Goal: Communication & Community: Answer question/provide support

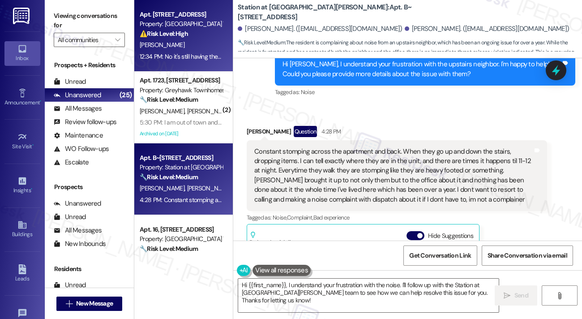
click at [196, 59] on div "12:34 PM: No it's still having the same problems 12:34 PM: No it's still having…" at bounding box center [200, 56] width 120 height 8
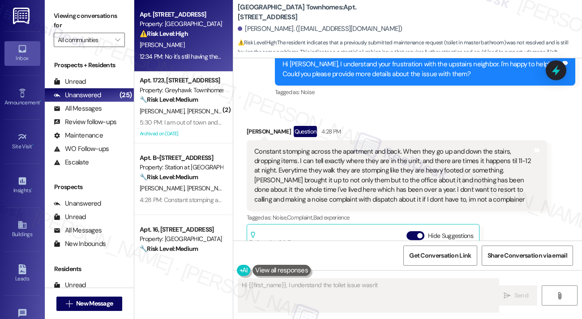
scroll to position [149, 0]
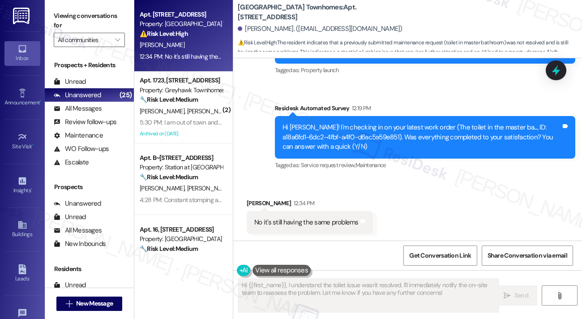
click at [297, 213] on div "No it's still having the same problems Tags and notes" at bounding box center [310, 222] width 126 height 23
click at [297, 214] on div "No it's still having the same problems Tags and notes" at bounding box center [310, 222] width 126 height 23
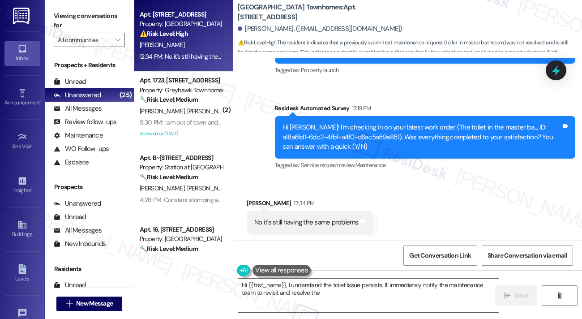
click at [335, 124] on div "Hi [PERSON_NAME]! I'm checking in on your latest work order (The toilet in the …" at bounding box center [422, 137] width 279 height 29
type textarea "Hi {{first_name}}, I understand the toilet issue persists. I'll immediately not…"
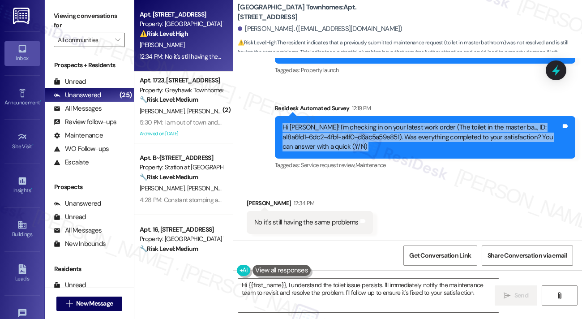
click at [335, 124] on div "Hi [PERSON_NAME]! I'm checking in on your latest work order (The toilet in the …" at bounding box center [422, 137] width 279 height 29
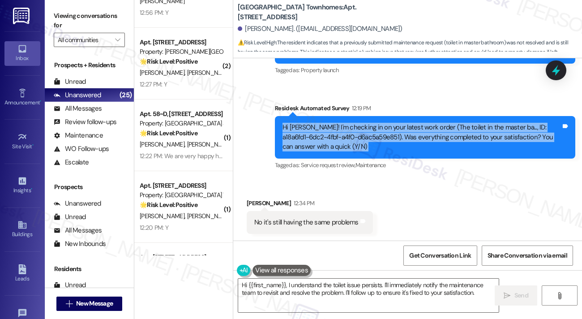
scroll to position [813, 0]
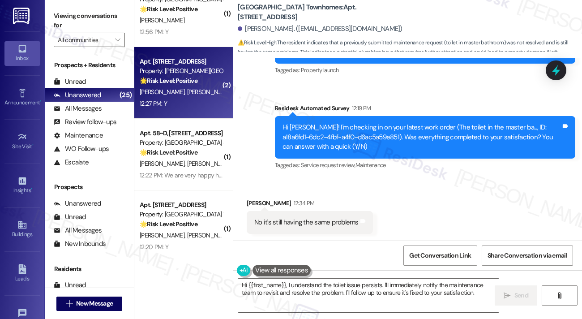
click at [195, 86] on div "[PERSON_NAME] [PERSON_NAME] [PERSON_NAME]" at bounding box center [181, 91] width 85 height 11
type textarea "Hi {{first_name}}, I understand the toilet issue wasn't resolved. I'll immediat…"
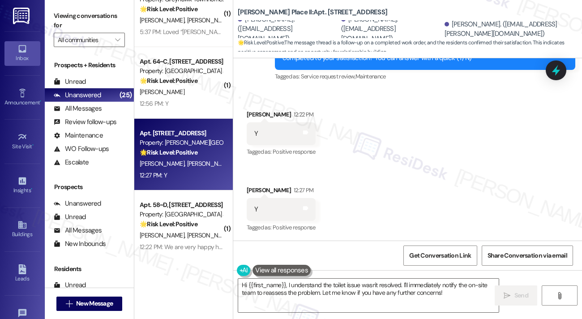
scroll to position [445, 0]
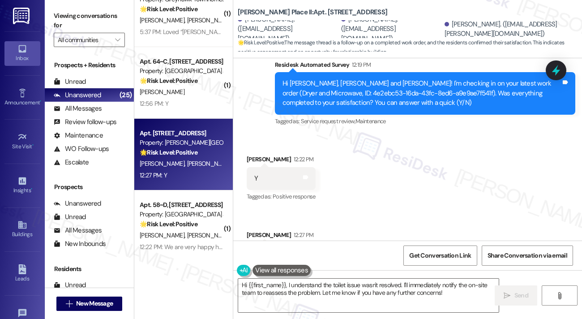
click at [384, 117] on span "Maintenance" at bounding box center [371, 121] width 30 height 8
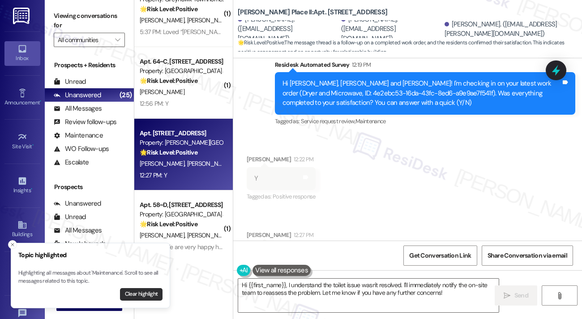
click at [147, 294] on button "Clear highlight" at bounding box center [141, 294] width 43 height 13
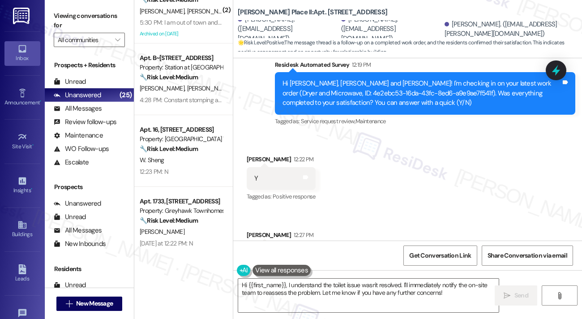
scroll to position [0, 0]
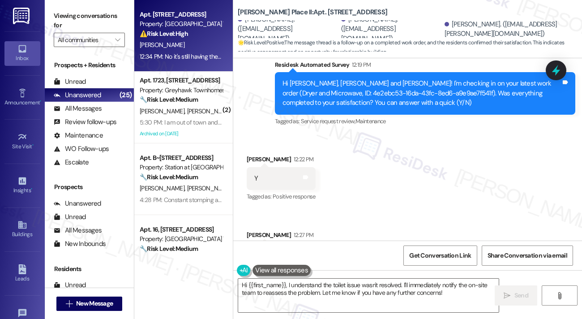
click at [178, 30] on strong "⚠️ Risk Level: High" at bounding box center [164, 34] width 48 height 8
type textarea "Hi {{first_name}}, thanks for confirming! I'm happy to hear the work order was …"
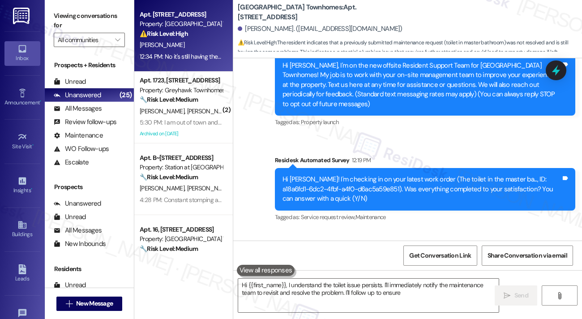
scroll to position [149, 0]
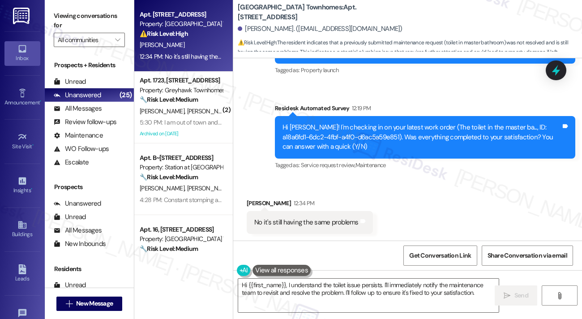
click at [336, 222] on div "No it's still having the same problems" at bounding box center [306, 222] width 104 height 9
drag, startPoint x: 238, startPoint y: 10, endPoint x: 329, endPoint y: 9, distance: 90.5
click at [329, 9] on b "[GEOGRAPHIC_DATA] Townhomes: Apt. [STREET_ADDRESS]" at bounding box center [327, 12] width 179 height 19
copy b "[GEOGRAPHIC_DATA] Townhomes"
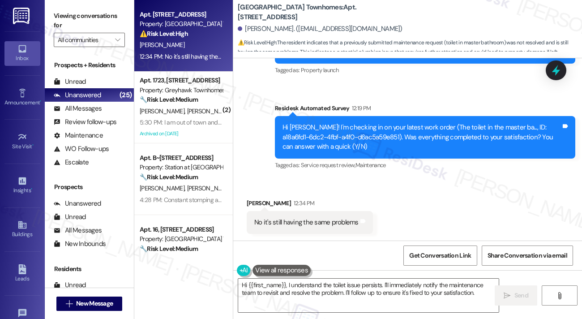
click at [480, 18] on div "[GEOGRAPHIC_DATA] Townhomes: Apt. 55, [STREET_ADDRESS] [PERSON_NAME]. ([EMAIL_A…" at bounding box center [410, 26] width 345 height 49
click at [84, 22] on label "Viewing conversations for" at bounding box center [89, 21] width 71 height 24
click at [69, 4] on div "Viewing conversations for All communities " at bounding box center [89, 28] width 89 height 56
click at [349, 10] on b "[GEOGRAPHIC_DATA] Townhomes: Apt. [STREET_ADDRESS]" at bounding box center [327, 12] width 179 height 19
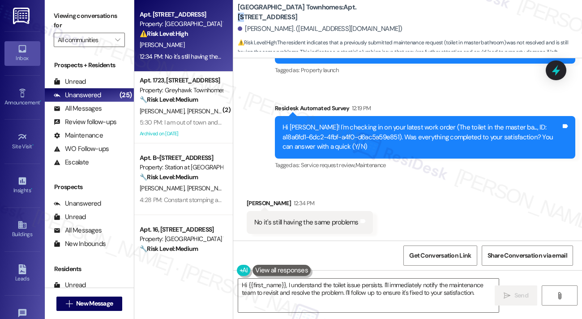
copy b "55"
click at [87, 10] on label "Viewing conversations for" at bounding box center [89, 21] width 71 height 24
click at [91, 14] on label "Viewing conversations for" at bounding box center [89, 21] width 71 height 24
click at [73, 14] on label "Viewing conversations for" at bounding box center [89, 21] width 71 height 24
click at [384, 283] on textarea "Hi {{first_name}}, I understand the toilet issue persists. I'll immediately not…" at bounding box center [368, 296] width 261 height 34
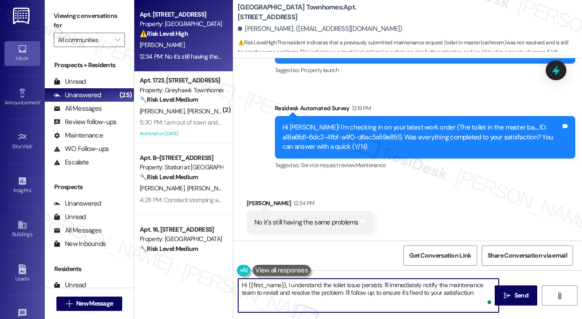
click at [311, 220] on div "No it's still having the same problems" at bounding box center [306, 222] width 104 height 9
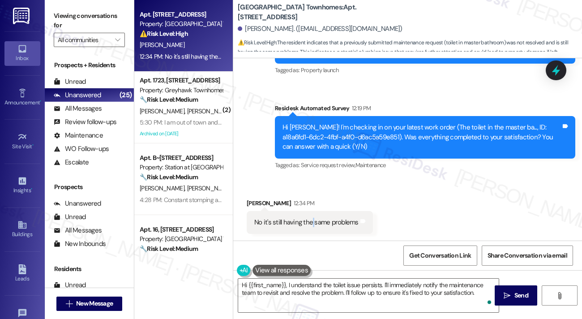
click at [311, 220] on div "No it's still having the same problems" at bounding box center [306, 222] width 104 height 9
click at [394, 142] on div "Hi [PERSON_NAME]! I'm checking in on your latest work order (The toilet in the …" at bounding box center [422, 137] width 279 height 29
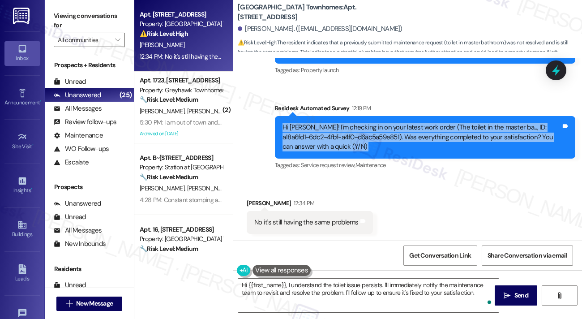
click at [394, 142] on div "Hi [PERSON_NAME]! I'm checking in on your latest work order (The toilet in the …" at bounding box center [422, 137] width 279 height 29
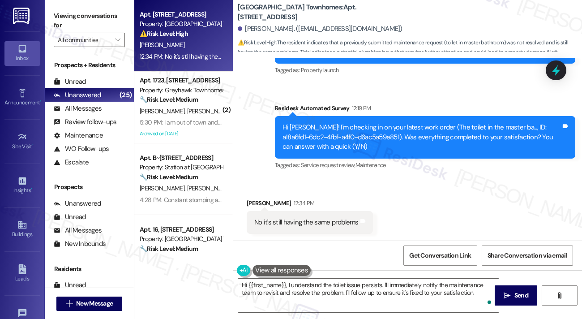
drag, startPoint x: 80, startPoint y: 21, endPoint x: 86, endPoint y: 22, distance: 6.0
click at [80, 21] on label "Viewing conversations for" at bounding box center [89, 21] width 71 height 24
click at [293, 283] on textarea "Hi {{first_name}}, I understand the toilet issue persists. I'll immediately not…" at bounding box center [368, 296] width 261 height 34
click at [81, 13] on label "Viewing conversations for" at bounding box center [89, 21] width 71 height 24
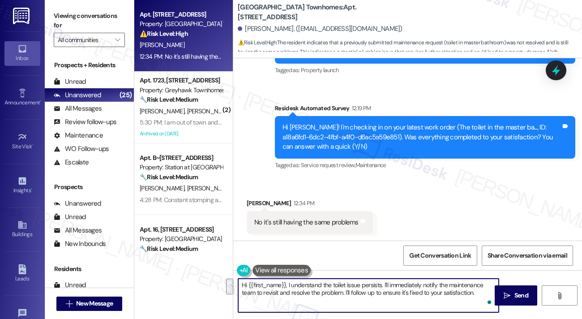
drag, startPoint x: 475, startPoint y: 293, endPoint x: 385, endPoint y: 283, distance: 91.1
click at [385, 283] on textarea "Hi {{first_name}}, I understand the toilet issue persists. I'll immediately not…" at bounding box center [368, 296] width 261 height 34
paste textarea "Has the toilet been running continuously all the time, or does it stop and star…"
click at [380, 295] on textarea "Hi {{first_name}}, I understand the toilet issue persists. Has the toilet been …" at bounding box center [368, 296] width 261 height 34
click at [327, 226] on div "No it's still having the same problems" at bounding box center [306, 222] width 104 height 9
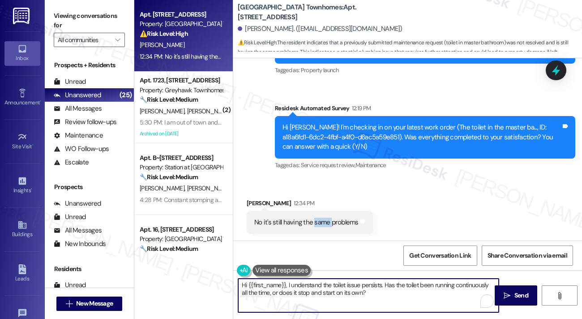
click at [327, 226] on div "No it's still having the same problems" at bounding box center [306, 222] width 104 height 9
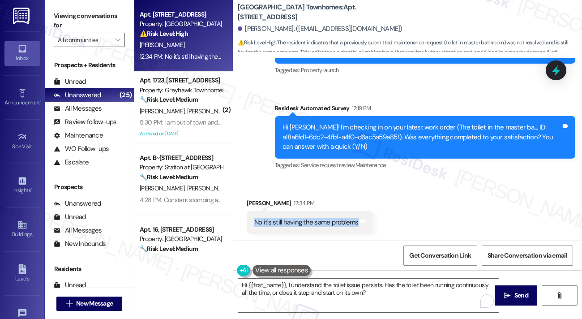
click at [327, 226] on div "No it's still having the same problems" at bounding box center [306, 222] width 104 height 9
click at [318, 148] on div "Hi [PERSON_NAME]! I'm checking in on your latest work order (The toilet in the …" at bounding box center [422, 137] width 279 height 29
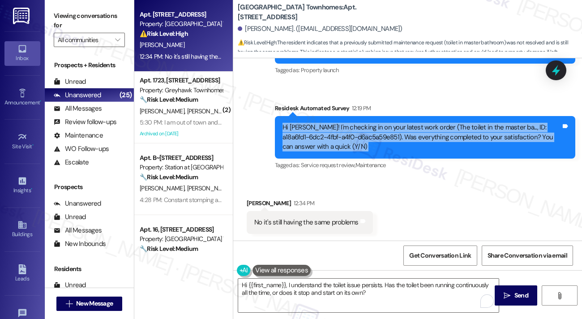
click at [318, 148] on div "Hi [PERSON_NAME]! I'm checking in on your latest work order (The toilet in the …" at bounding box center [422, 137] width 279 height 29
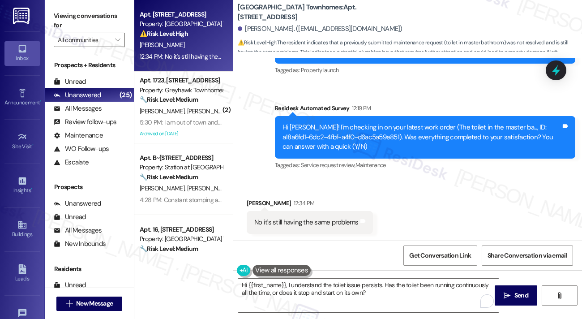
click at [301, 220] on div "No it's still having the same problems" at bounding box center [306, 222] width 104 height 9
copy div "No it's still having the same problems Tags and notes"
click at [89, 19] on label "Viewing conversations for" at bounding box center [89, 21] width 71 height 24
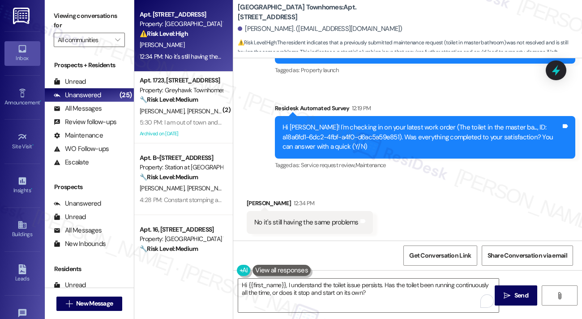
drag, startPoint x: 57, startPoint y: 19, endPoint x: 88, endPoint y: 47, distance: 41.6
click at [57, 19] on label "Viewing conversations for" at bounding box center [89, 21] width 71 height 24
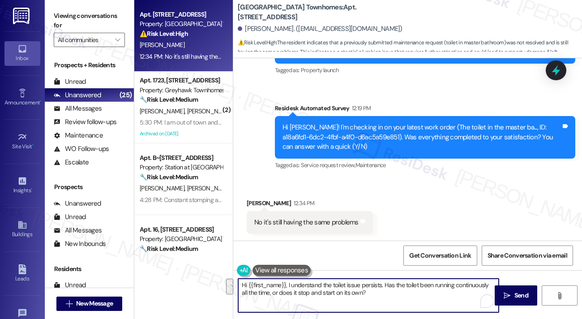
drag, startPoint x: 391, startPoint y: 294, endPoint x: 386, endPoint y: 279, distance: 15.9
click at [386, 279] on textarea "Hi {{first_name}}, I understand the toilet issue persists. Has the toilet been …" at bounding box center [368, 296] width 261 height 34
paste textarea "Thanks for the update! When you say it’s constantly running, is it more like wa…"
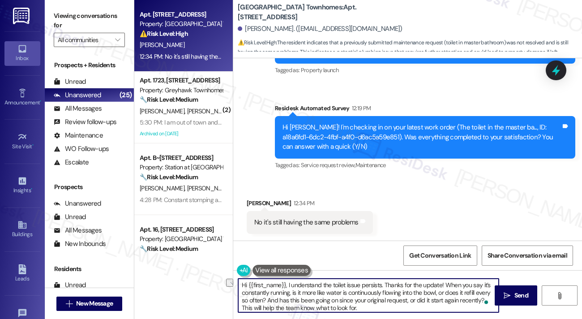
drag, startPoint x: 444, startPoint y: 285, endPoint x: 385, endPoint y: 286, distance: 58.7
click at [385, 286] on textarea "Hi {{first_name}}, I understand the toilet issue persists. Thanks for the updat…" at bounding box center [368, 296] width 261 height 34
click at [323, 295] on textarea "Hi {{first_name}}, I understand the toilet issue persists. When you say it’s co…" at bounding box center [368, 296] width 261 height 34
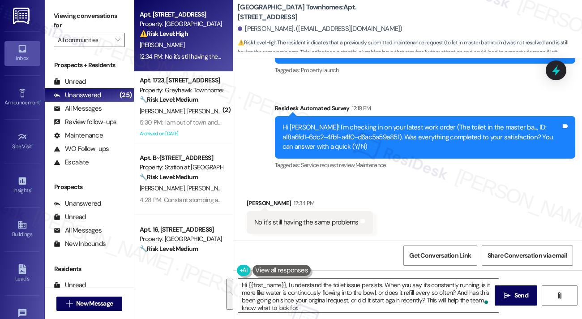
click at [431, 207] on div "Received via SMS [PERSON_NAME] 12:34 PM No it's still having the same problems …" at bounding box center [407, 209] width 349 height 62
click at [422, 293] on textarea "Hi {{first_name}}, I understand the toilet issue persists. When you say it’s co…" at bounding box center [368, 296] width 261 height 34
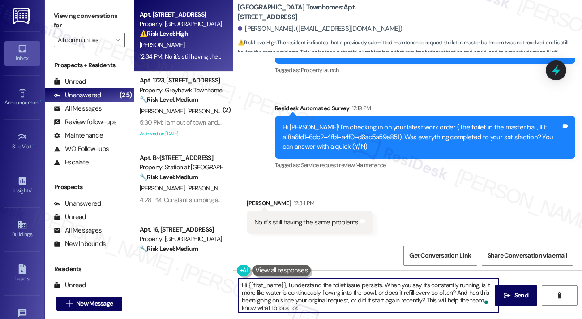
click at [422, 293] on textarea "Hi {{first_name}}, I understand the toilet issue persists. When you say it’s co…" at bounding box center [368, 296] width 261 height 34
click at [384, 302] on textarea "Hi {{first_name}}, I understand the toilet issue persists. When you say it’s co…" at bounding box center [368, 296] width 261 height 34
drag, startPoint x: 359, startPoint y: 299, endPoint x: 459, endPoint y: 291, distance: 99.8
click at [459, 291] on textarea "Hi {{first_name}}, I understand the toilet issue persists. When you say it’s co…" at bounding box center [368, 296] width 261 height 34
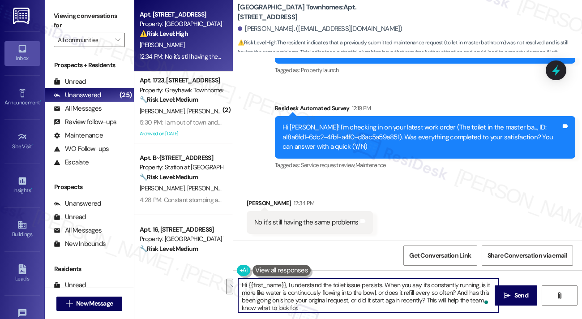
click at [335, 301] on textarea "Hi {{first_name}}, I understand the toilet issue persists. When you say it’s co…" at bounding box center [368, 296] width 261 height 34
drag, startPoint x: 359, startPoint y: 301, endPoint x: 375, endPoint y: 292, distance: 18.1
click at [375, 292] on textarea "Hi {{first_name}}, I understand the toilet issue persists. When you say it’s co…" at bounding box center [368, 296] width 261 height 34
drag, startPoint x: 363, startPoint y: 298, endPoint x: 380, endPoint y: 285, distance: 21.4
click at [363, 298] on textarea "Hi {{first_name}}, I understand the toilet issue persists. When you say it’s co…" at bounding box center [368, 296] width 261 height 34
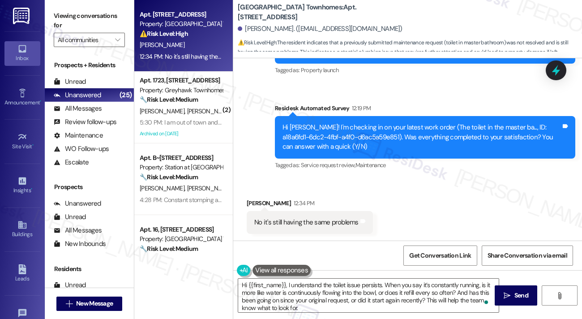
drag, startPoint x: 67, startPoint y: 24, endPoint x: 79, endPoint y: 30, distance: 13.6
click at [67, 23] on label "Viewing conversations for" at bounding box center [89, 21] width 71 height 24
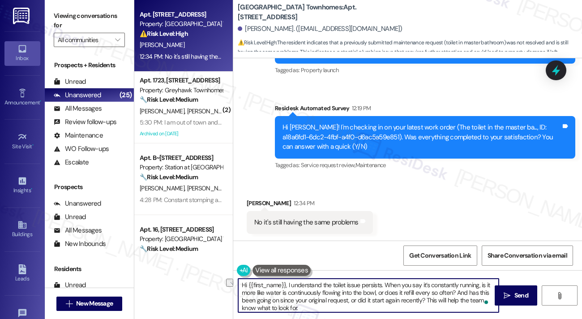
drag, startPoint x: 295, startPoint y: 300, endPoint x: 347, endPoint y: 299, distance: 52.0
click at [347, 299] on textarea "Hi {{first_name}}, I understand the toilet issue persists. When you say it’s co…" at bounding box center [368, 296] width 261 height 34
click at [343, 299] on textarea "Hi {{first_name}}, I understand the toilet issue persists. When you say it’s co…" at bounding box center [368, 296] width 261 height 34
drag, startPoint x: 348, startPoint y: 300, endPoint x: 295, endPoint y: 300, distance: 52.4
click at [295, 300] on textarea "Hi {{first_name}}, I understand the toilet issue persists. When you say it’s co…" at bounding box center [368, 296] width 261 height 34
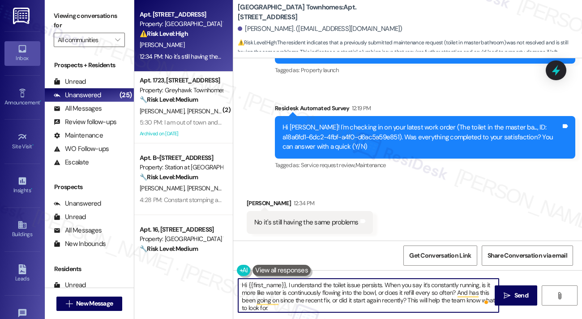
click at [391, 289] on textarea "Hi {{first_name}}, I understand the toilet issue persists. When you say it’s co…" at bounding box center [368, 296] width 261 height 34
click at [308, 300] on textarea "Hi {{first_name}}, I understand the toilet issue persists. When you say it’s co…" at bounding box center [368, 296] width 261 height 34
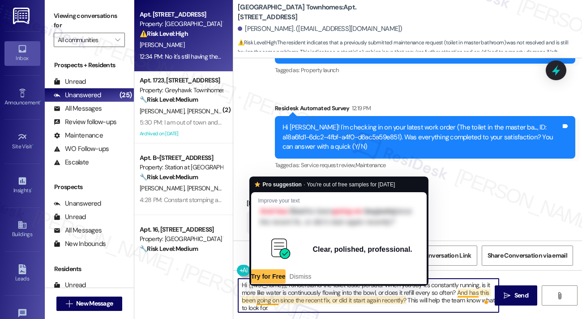
click at [291, 304] on textarea "Hi {{first_name}}, I understand the toilet issue persists. When you say it’s co…" at bounding box center [368, 296] width 261 height 34
click at [283, 298] on textarea "Hi {{first_name}}, I understand the toilet issue persists. When you say it’s co…" at bounding box center [368, 296] width 261 height 34
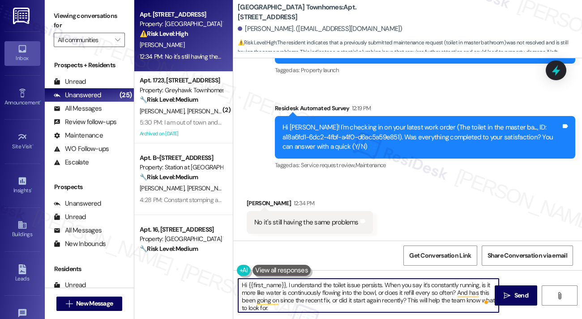
click at [283, 298] on textarea "Hi {{first_name}}, I understand the toilet issue persists. When you say it’s co…" at bounding box center [368, 296] width 261 height 34
drag, startPoint x: 341, startPoint y: 302, endPoint x: 414, endPoint y: 300, distance: 72.6
click at [414, 300] on textarea "Hi {{first_name}}, I understand the toilet issue persists. When you say it’s co…" at bounding box center [368, 296] width 261 height 34
drag, startPoint x: 469, startPoint y: 301, endPoint x: 348, endPoint y: 302, distance: 121.0
click at [348, 302] on textarea "Hi {{first_name}}, I understand the toilet issue persists. When you say it’s co…" at bounding box center [368, 296] width 261 height 34
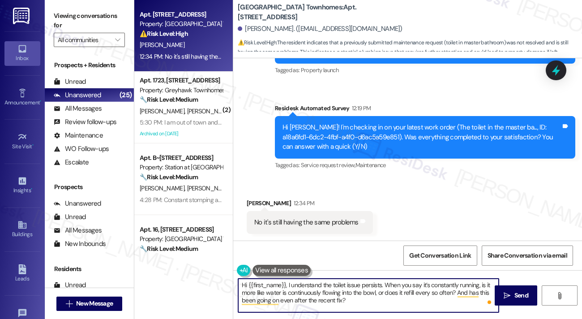
click at [363, 301] on textarea "Hi {{first_name}}, I understand the toilet issue persists. When you say it’s co…" at bounding box center [368, 296] width 261 height 34
click at [431, 296] on textarea "Hi {{first_name}}, I understand the toilet issue persists. When you say it’s co…" at bounding box center [368, 296] width 261 height 34
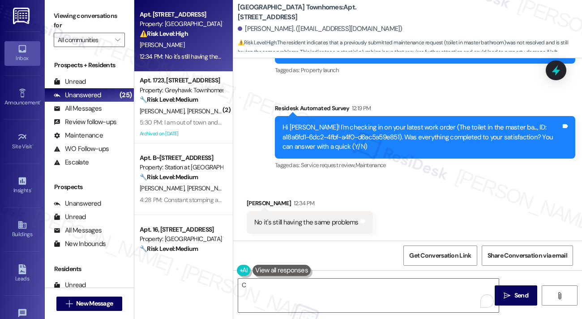
click at [85, 12] on label "Viewing conversations for" at bounding box center [89, 21] width 71 height 24
click at [90, 13] on label "Viewing conversations for" at bounding box center [89, 21] width 71 height 24
click at [280, 291] on textarea "C" at bounding box center [368, 296] width 261 height 34
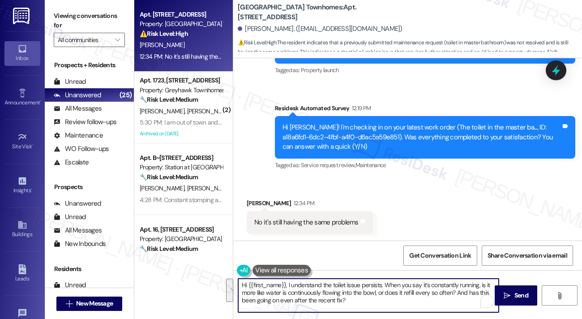
click at [303, 291] on textarea "Hi {{first_name}}, I understand the toilet issue persists. When you say it’s co…" at bounding box center [368, 296] width 261 height 34
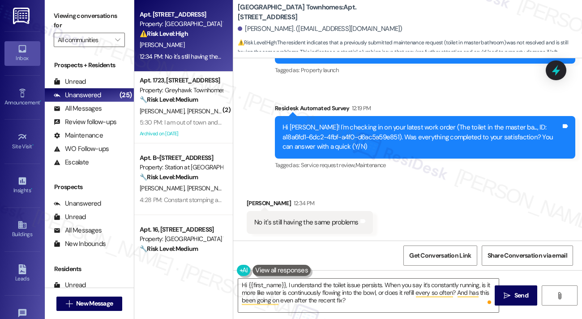
click at [65, 13] on label "Viewing conversations for" at bounding box center [89, 21] width 71 height 24
click at [78, 21] on label "Viewing conversations for" at bounding box center [89, 21] width 71 height 24
click at [507, 292] on icon "" at bounding box center [507, 295] width 7 height 7
type textarea "Fetching suggested responses. Please feel free to read through the conversation…"
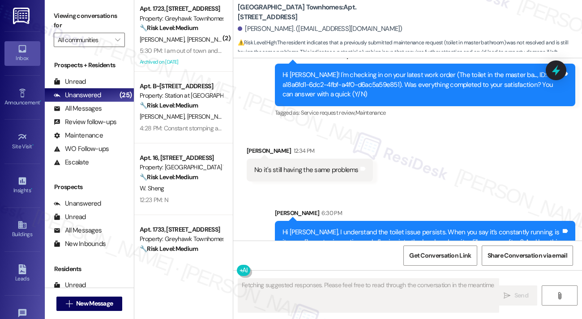
scroll to position [231, 0]
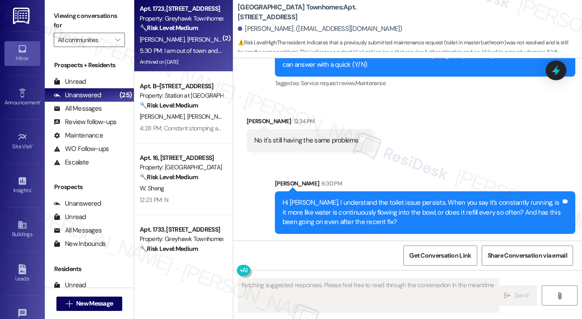
click at [194, 46] on div "5:30 PM: I am out of town and will return [DATE]. I firs noticed the jets weren…" at bounding box center [181, 50] width 85 height 11
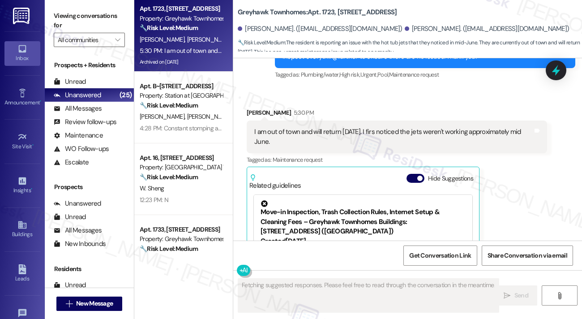
scroll to position [2352, 0]
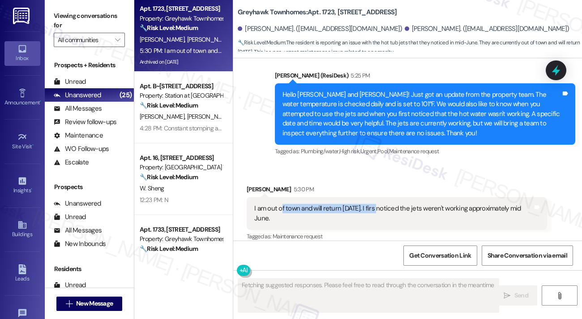
drag, startPoint x: 281, startPoint y: 179, endPoint x: 378, endPoint y: 181, distance: 96.8
click at [378, 204] on div "I am out of town and will return [DATE]. I firs noticed the jets weren't workin…" at bounding box center [393, 213] width 279 height 19
click at [388, 204] on div "I am out of town and will return [DATE]. I firs noticed the jets weren't workin…" at bounding box center [393, 213] width 279 height 19
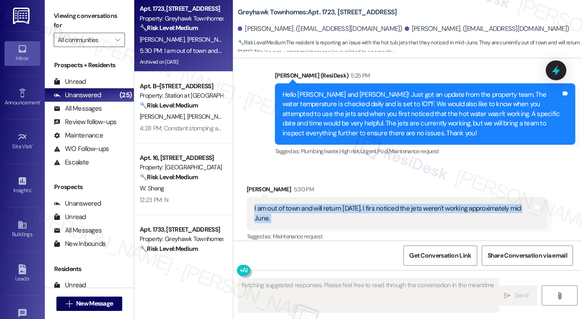
click at [388, 204] on div "I am out of town and will return [DATE]. I firs noticed the jets weren't workin…" at bounding box center [393, 213] width 279 height 19
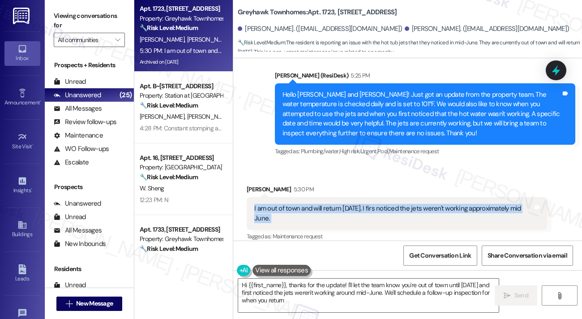
type textarea "Hi {{first_name}}, thanks for the update! I'll let the team know you're out of …"
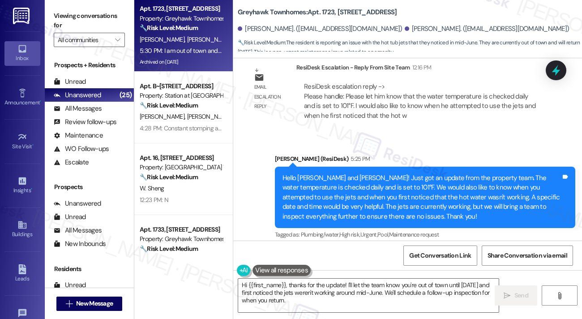
scroll to position [2262, 0]
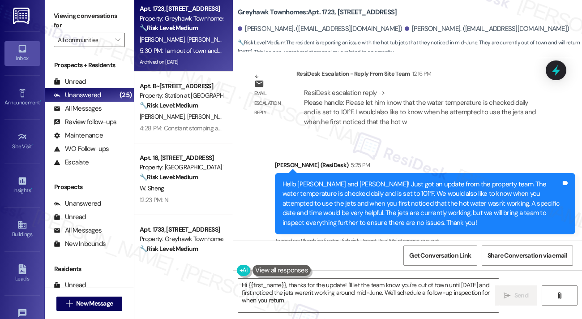
click at [358, 173] on div "Hello [PERSON_NAME] and [PERSON_NAME]! Just got an update from the property tea…" at bounding box center [425, 203] width 301 height 61
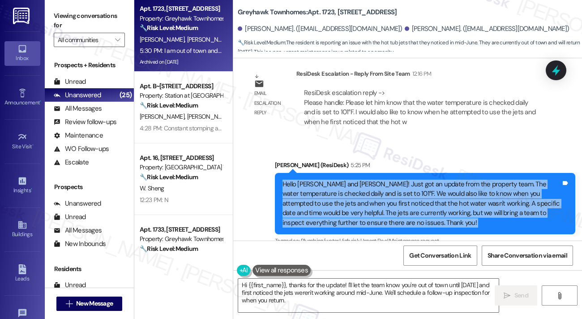
click at [358, 173] on div "Hello [PERSON_NAME] and [PERSON_NAME]! Just got an update from the property tea…" at bounding box center [425, 203] width 301 height 61
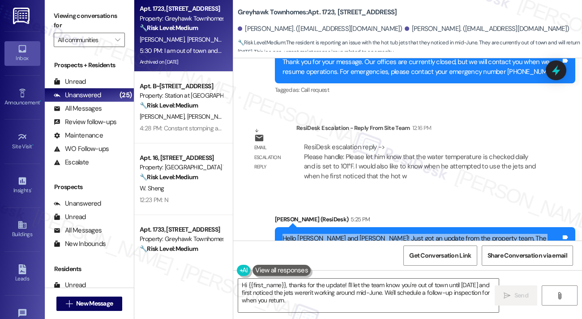
scroll to position [2128, 0]
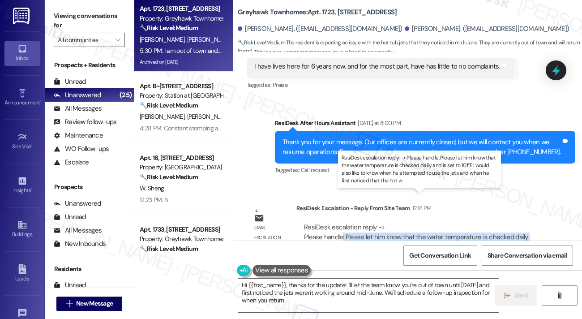
drag, startPoint x: 342, startPoint y: 212, endPoint x: 460, endPoint y: 213, distance: 117.8
click at [460, 223] on div "ResiDesk escalation reply -> Please handle: Please let him know that the water …" at bounding box center [420, 242] width 232 height 38
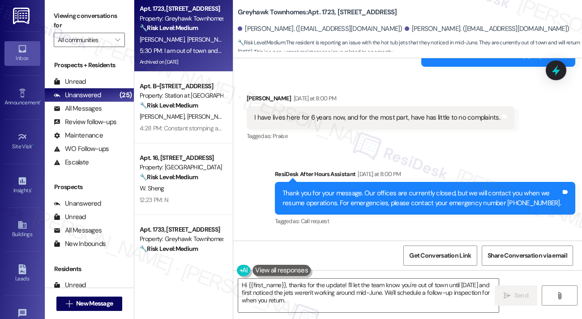
scroll to position [1993, 0]
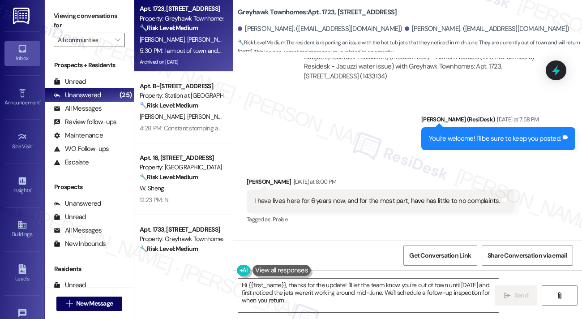
click at [320, 196] on div "I have lives here for 6 years now, and for the most part, have has little to no…" at bounding box center [377, 200] width 246 height 9
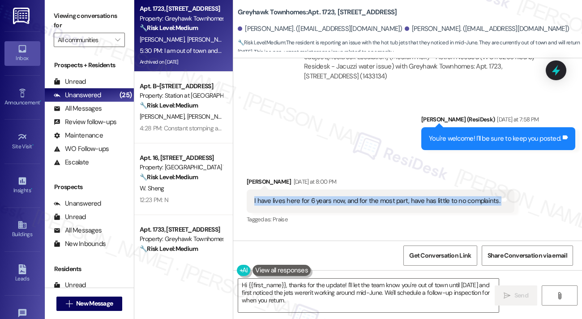
click at [320, 196] on div "I have lives here for 6 years now, and for the most part, have has little to no…" at bounding box center [377, 200] width 246 height 9
click at [290, 196] on div "I have lives here for 6 years now, and for the most part, have has little to no…" at bounding box center [377, 200] width 246 height 9
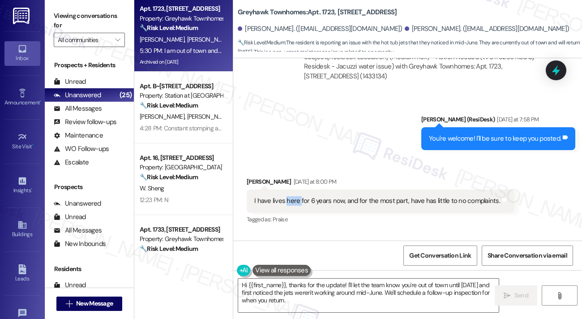
click at [290, 196] on div "I have lives here for 6 years now, and for the most part, have has little to no…" at bounding box center [377, 200] width 246 height 9
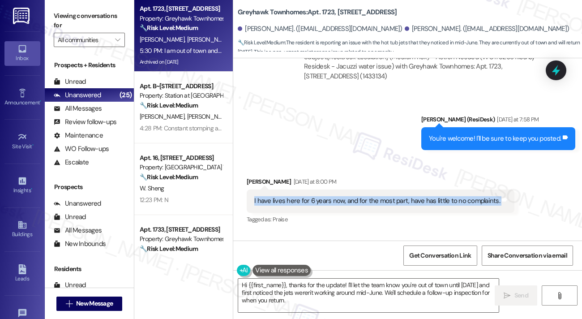
click at [290, 196] on div "I have lives here for 6 years now, and for the most part, have has little to no…" at bounding box center [377, 200] width 246 height 9
click at [317, 196] on div "I have lives here for 6 years now, and for the most part, have has little to no…" at bounding box center [377, 200] width 246 height 9
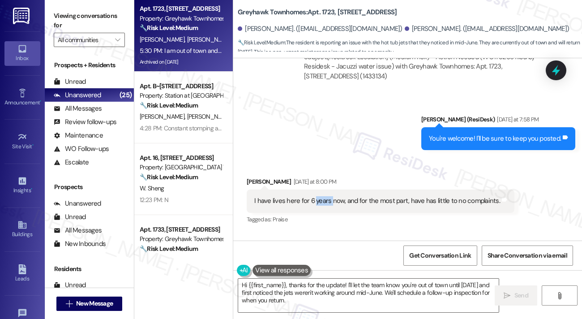
click at [317, 196] on div "I have lives here for 6 years now, and for the most part, have has little to no…" at bounding box center [377, 200] width 246 height 9
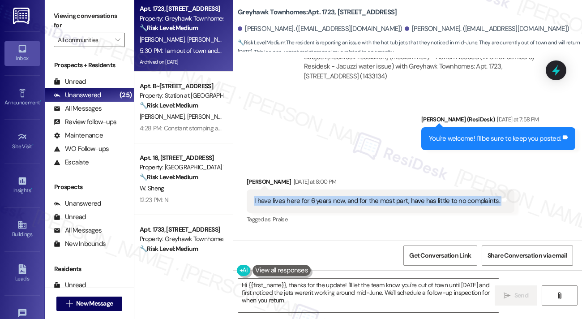
click at [317, 196] on div "I have lives here for 6 years now, and for the most part, have has little to no…" at bounding box center [377, 200] width 246 height 9
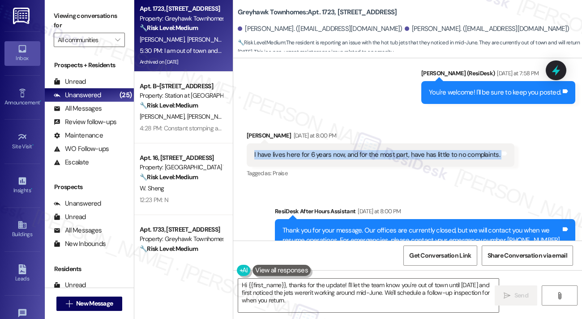
scroll to position [2128, 0]
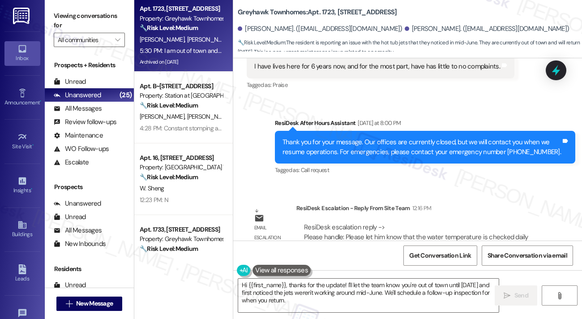
click at [341, 138] on div "Thank you for your message. Our offices are currently closed, but we will conta…" at bounding box center [422, 147] width 279 height 19
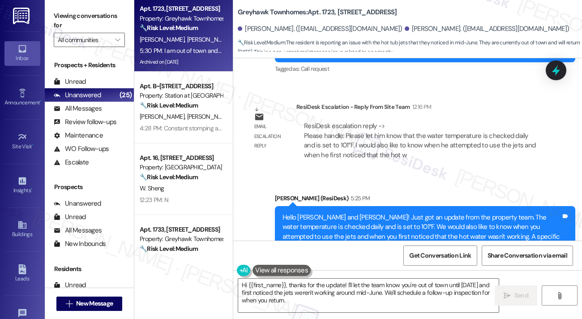
scroll to position [2262, 0]
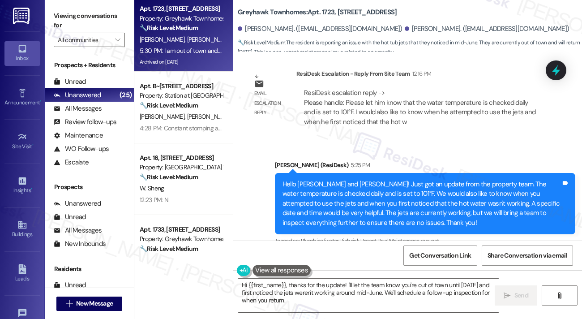
click at [310, 180] on div "Hello [PERSON_NAME] and [PERSON_NAME]! Just got an update from the property tea…" at bounding box center [422, 204] width 279 height 48
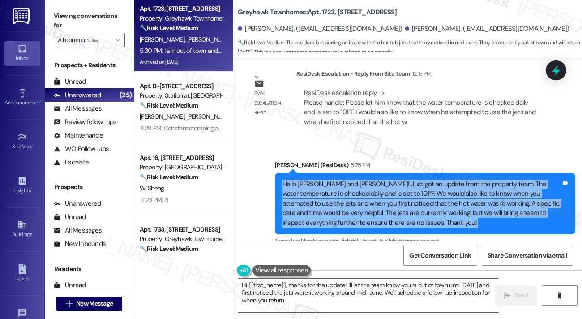
click at [310, 180] on div "Hello [PERSON_NAME] and [PERSON_NAME]! Just got an update from the property tea…" at bounding box center [422, 204] width 279 height 48
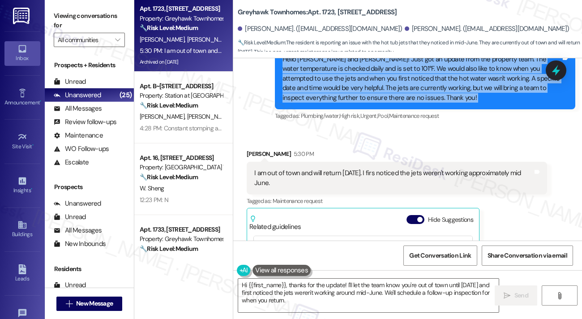
scroll to position [2307, 0]
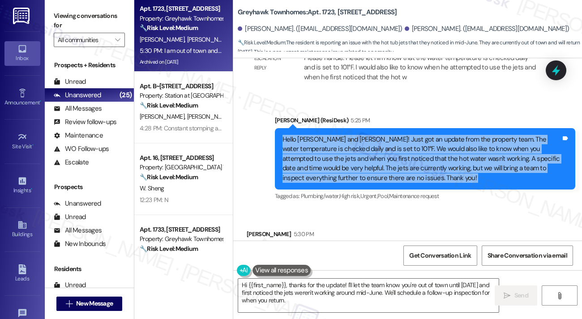
click at [317, 135] on div "Hello [PERSON_NAME] and [PERSON_NAME]! Just got an update from the property tea…" at bounding box center [422, 159] width 279 height 48
click at [402, 135] on div "Hello [PERSON_NAME] and [PERSON_NAME]! Just got an update from the property tea…" at bounding box center [422, 159] width 279 height 48
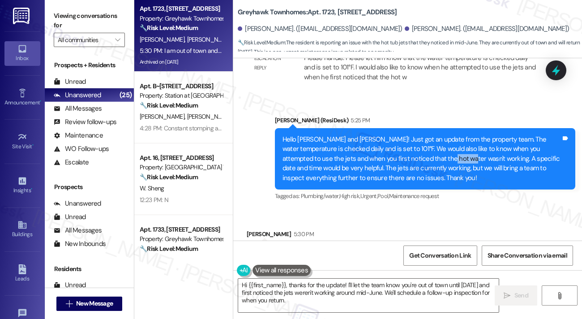
click at [402, 135] on div "Hello [PERSON_NAME] and [PERSON_NAME]! Just got an update from the property tea…" at bounding box center [422, 159] width 279 height 48
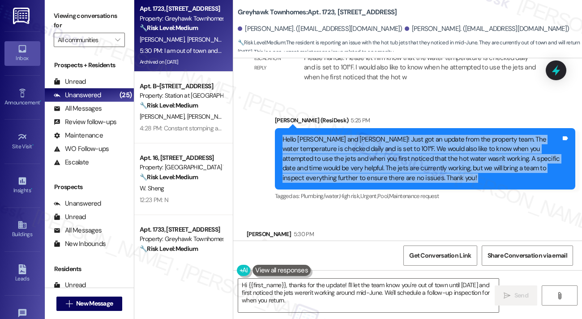
click at [402, 135] on div "Hello [PERSON_NAME] and [PERSON_NAME]! Just got an update from the property tea…" at bounding box center [422, 159] width 279 height 48
click at [410, 135] on div "Hello [PERSON_NAME] and [PERSON_NAME]! Just got an update from the property tea…" at bounding box center [422, 159] width 279 height 48
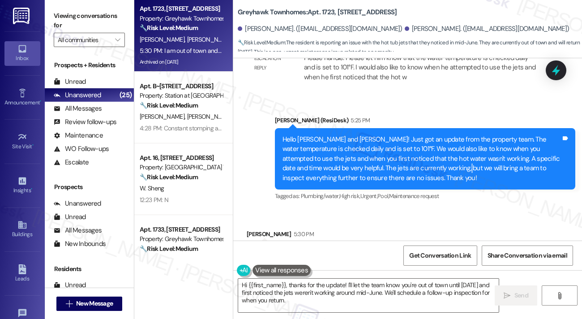
click at [410, 135] on div "Hello [PERSON_NAME] and [PERSON_NAME]! Just got an update from the property tea…" at bounding box center [422, 159] width 279 height 48
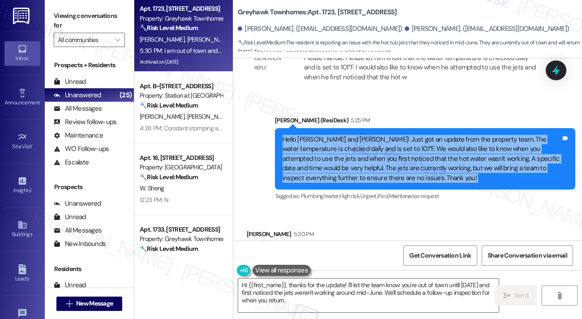
click at [410, 135] on div "Hello [PERSON_NAME] and [PERSON_NAME]! Just got an update from the property tea…" at bounding box center [422, 159] width 279 height 48
click at [384, 135] on div "Hello [PERSON_NAME] and [PERSON_NAME]! Just got an update from the property tea…" at bounding box center [422, 159] width 279 height 48
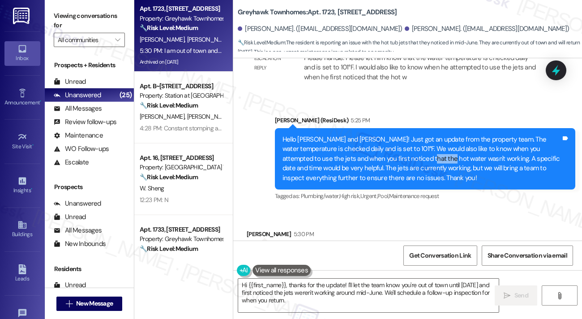
click at [384, 135] on div "Hello [PERSON_NAME] and [PERSON_NAME]! Just got an update from the property tea…" at bounding box center [422, 159] width 279 height 48
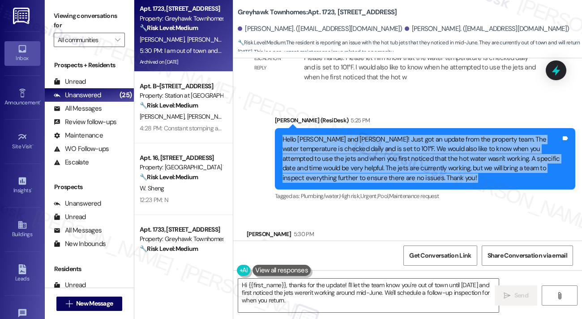
click at [384, 135] on div "Hello [PERSON_NAME] and [PERSON_NAME]! Just got an update from the property tea…" at bounding box center [422, 159] width 279 height 48
click at [421, 135] on div "Hello [PERSON_NAME] and [PERSON_NAME]! Just got an update from the property tea…" at bounding box center [422, 159] width 279 height 48
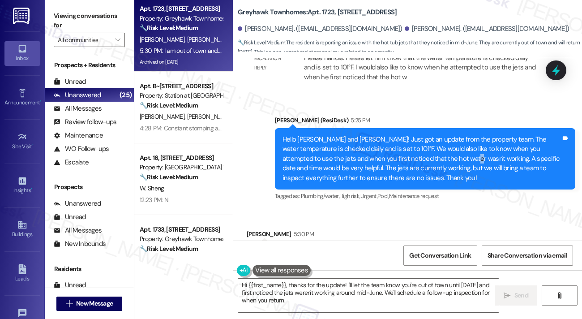
click at [422, 135] on div "Hello [PERSON_NAME] and [PERSON_NAME]! Just got an update from the property tea…" at bounding box center [422, 159] width 279 height 48
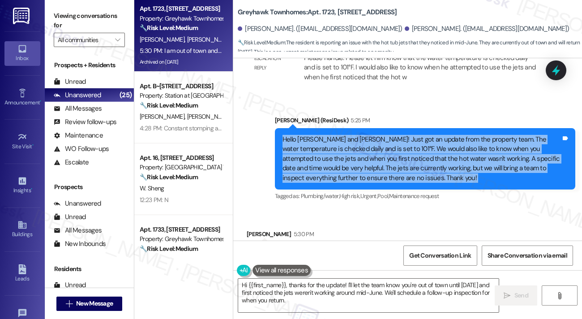
click at [422, 135] on div "Hello [PERSON_NAME] and [PERSON_NAME]! Just got an update from the property tea…" at bounding box center [422, 159] width 279 height 48
click at [445, 135] on div "Hello [PERSON_NAME] and [PERSON_NAME]! Just got an update from the property tea…" at bounding box center [422, 159] width 279 height 48
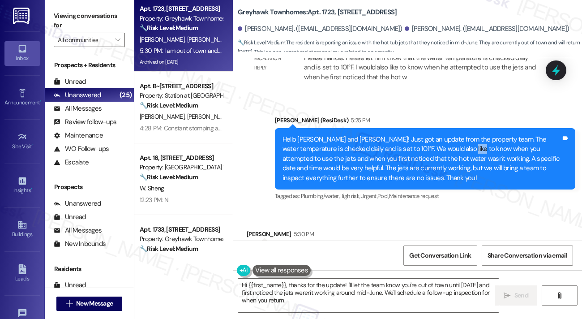
click at [445, 135] on div "Hello [PERSON_NAME] and [PERSON_NAME]! Just got an update from the property tea…" at bounding box center [422, 159] width 279 height 48
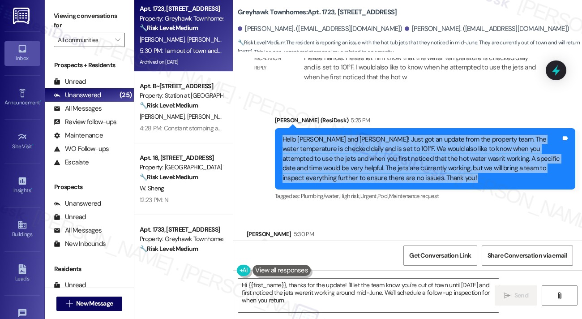
click at [445, 135] on div "Hello [PERSON_NAME] and [PERSON_NAME]! Just got an update from the property tea…" at bounding box center [422, 159] width 279 height 48
click at [373, 135] on div "Hello [PERSON_NAME] and [PERSON_NAME]! Just got an update from the property tea…" at bounding box center [422, 159] width 279 height 48
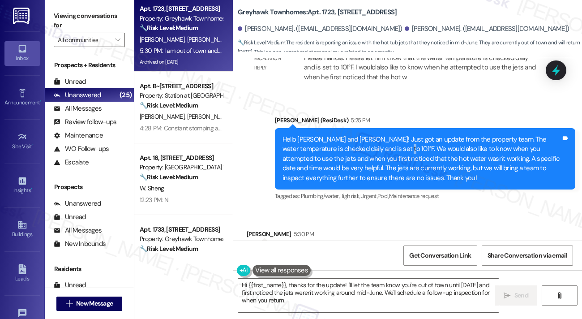
click at [373, 135] on div "Hello [PERSON_NAME] and [PERSON_NAME]! Just got an update from the property tea…" at bounding box center [422, 159] width 279 height 48
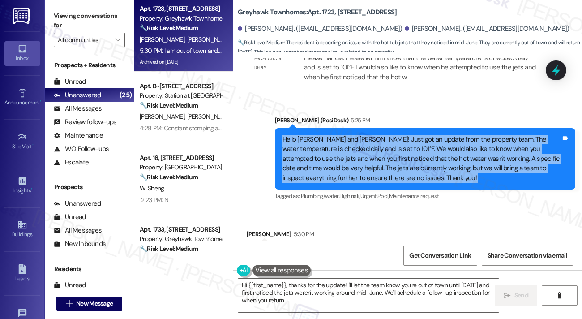
click at [373, 135] on div "Hello [PERSON_NAME] and [PERSON_NAME]! Just got an update from the property tea…" at bounding box center [422, 159] width 279 height 48
click at [339, 138] on div "Hello [PERSON_NAME] and [PERSON_NAME]! Just got an update from the property tea…" at bounding box center [422, 159] width 279 height 48
click at [398, 137] on div "Hello [PERSON_NAME] and [PERSON_NAME]! Just got an update from the property tea…" at bounding box center [422, 159] width 279 height 48
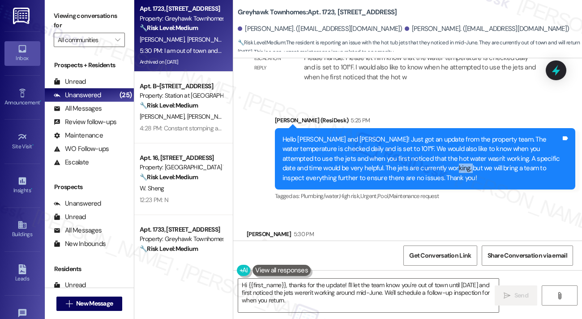
click at [398, 137] on div "Hello [PERSON_NAME] and [PERSON_NAME]! Just got an update from the property tea…" at bounding box center [422, 159] width 279 height 48
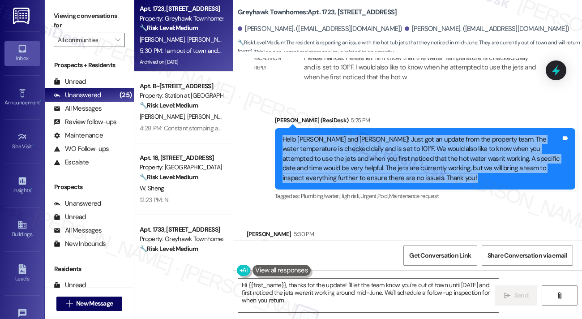
click at [398, 137] on div "Hello [PERSON_NAME] and [PERSON_NAME]! Just got an update from the property tea…" at bounding box center [422, 159] width 279 height 48
click at [420, 140] on div "Hello [PERSON_NAME] and [PERSON_NAME]! Just got an update from the property tea…" at bounding box center [422, 159] width 279 height 48
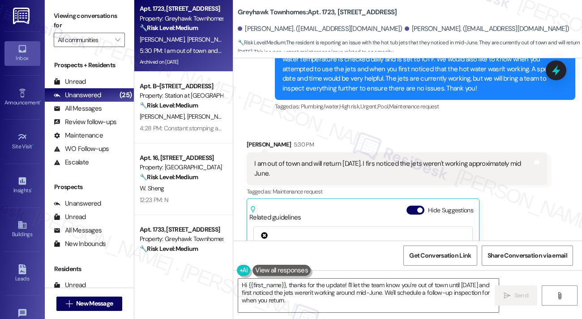
click at [333, 159] on div "I am out of town and will return [DATE]. I firs noticed the jets weren't workin…" at bounding box center [393, 168] width 279 height 19
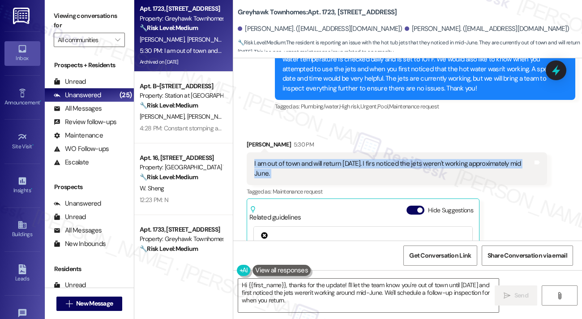
click at [333, 159] on div "I am out of town and will return [DATE]. I firs noticed the jets weren't workin…" at bounding box center [393, 168] width 279 height 19
click at [428, 159] on div "I am out of town and will return [DATE]. I firs noticed the jets weren't workin…" at bounding box center [393, 168] width 279 height 19
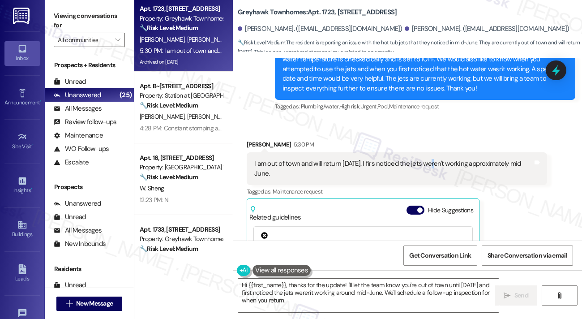
click at [428, 159] on div "I am out of town and will return [DATE]. I firs noticed the jets weren't workin…" at bounding box center [393, 168] width 279 height 19
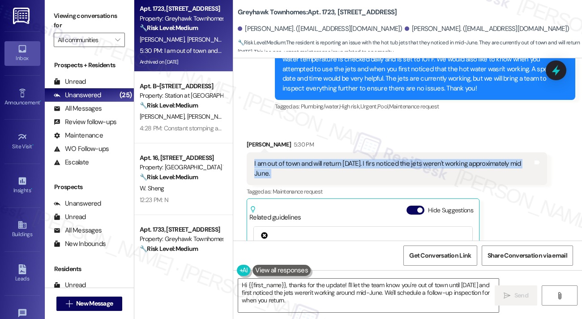
click at [428, 159] on div "I am out of town and will return [DATE]. I firs noticed the jets weren't workin…" at bounding box center [393, 168] width 279 height 19
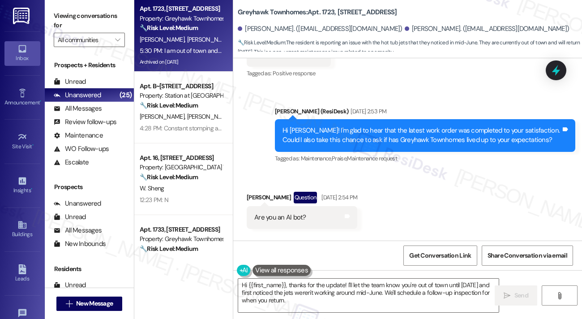
scroll to position [918, 0]
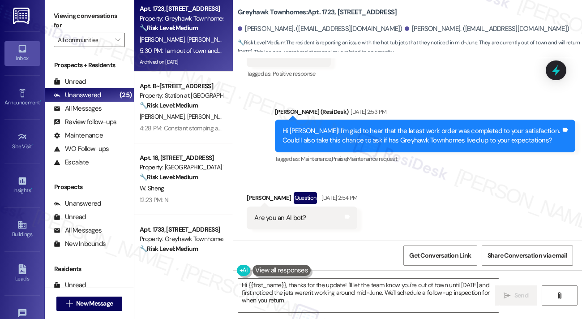
click at [410, 134] on div "Hi [PERSON_NAME]! I'm glad to hear that the latest work order was completed to …" at bounding box center [422, 135] width 279 height 19
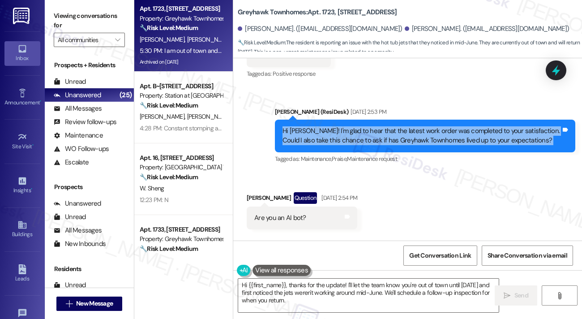
click at [410, 134] on div "Hi [PERSON_NAME]! I'm glad to hear that the latest work order was completed to …" at bounding box center [422, 135] width 279 height 19
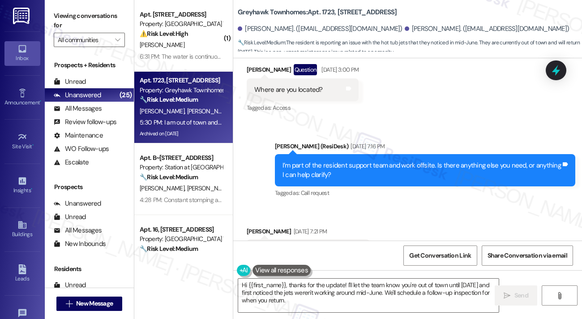
scroll to position [1187, 0]
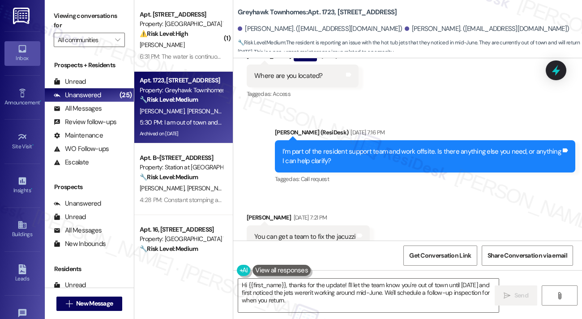
click at [375, 147] on div "I’m part of the resident support team and work offsite. Is there anything else …" at bounding box center [422, 156] width 279 height 19
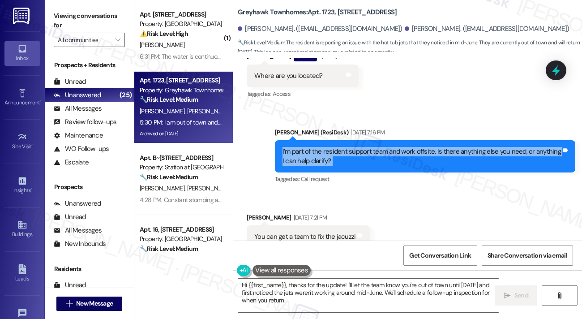
click at [375, 147] on div "I’m part of the resident support team and work offsite. Is there anything else …" at bounding box center [422, 156] width 279 height 19
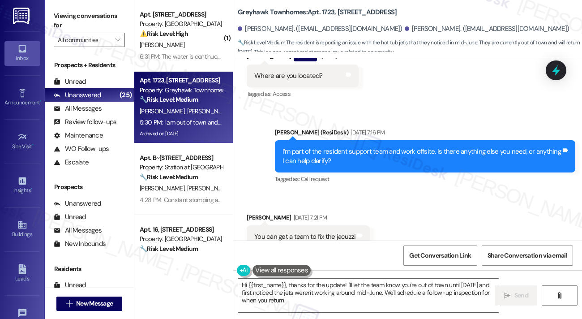
click at [432, 114] on div "Sent via SMS [PERSON_NAME] (ResiDesk) [DATE] 7:16 PM I’m part of the resident s…" at bounding box center [407, 150] width 349 height 85
click at [336, 151] on div "I’m part of the resident support team and work offsite. Is there anything else …" at bounding box center [422, 156] width 279 height 19
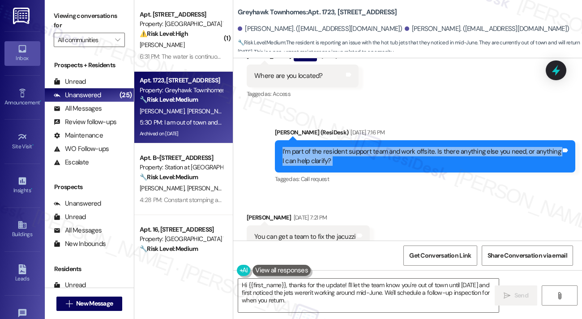
click at [336, 151] on div "I’m part of the resident support team and work offsite. Is there anything else …" at bounding box center [422, 156] width 279 height 19
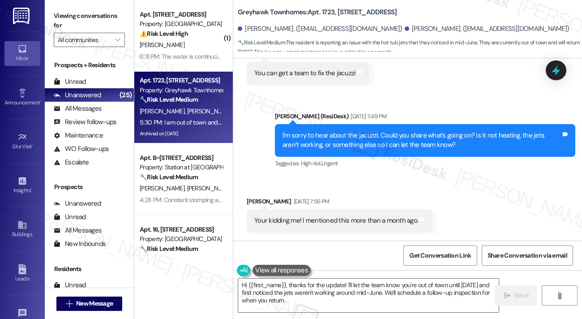
scroll to position [1366, 0]
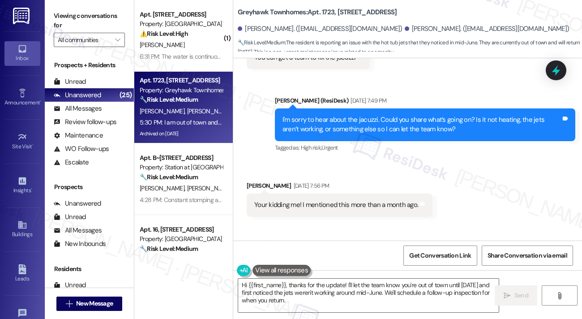
click at [371, 120] on div "I'm sorry to hear about the jacuzzi. Could you share what’s going on? Is it not…" at bounding box center [422, 124] width 279 height 19
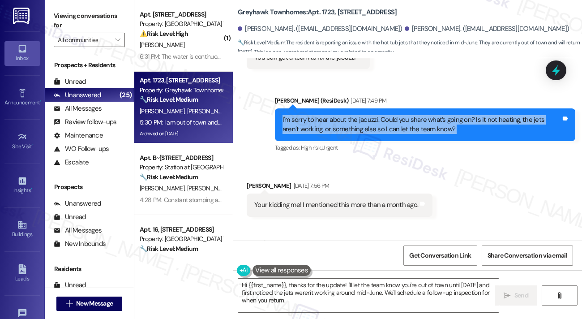
click at [371, 120] on div "I'm sorry to hear about the jacuzzi. Could you share what’s going on? Is it not…" at bounding box center [422, 124] width 279 height 19
click at [366, 128] on div "I'm sorry to hear about the jacuzzi. Could you share what’s going on? Is it not…" at bounding box center [422, 124] width 279 height 19
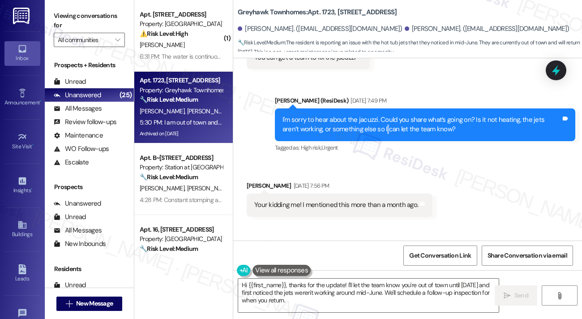
click at [366, 128] on div "I'm sorry to hear about the jacuzzi. Could you share what’s going on? Is it not…" at bounding box center [422, 124] width 279 height 19
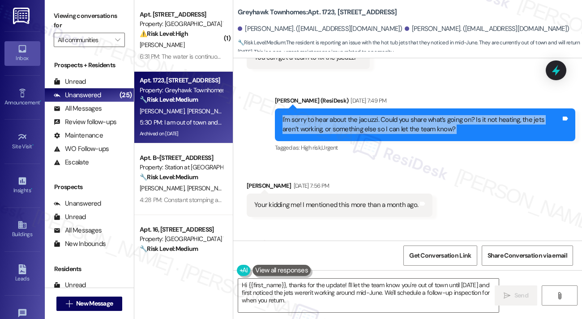
click at [366, 128] on div "I'm sorry to hear about the jacuzzi. Could you share what’s going on? Is it not…" at bounding box center [422, 124] width 279 height 19
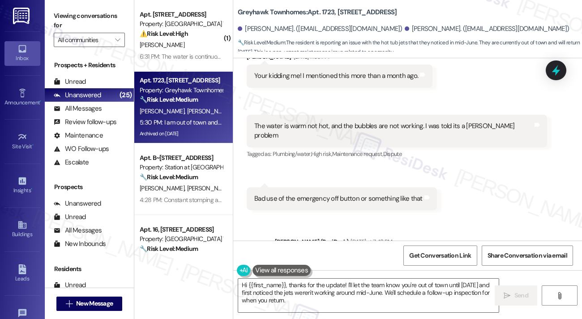
scroll to position [1500, 0]
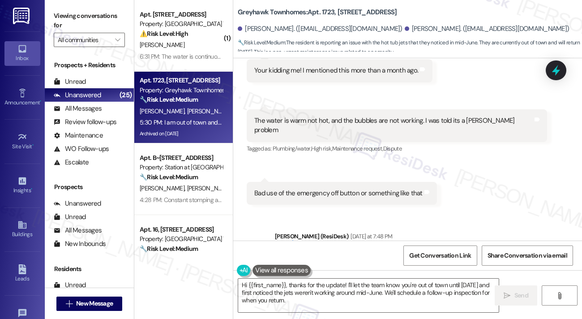
click at [333, 116] on div "The water is warm not hot, and the bubbles are not working. I was told its a [P…" at bounding box center [393, 125] width 279 height 19
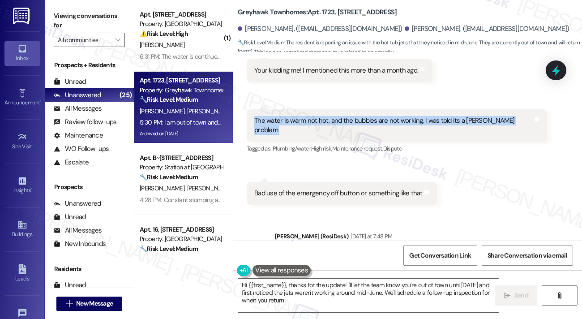
click at [333, 116] on div "The water is warm not hot, and the bubbles are not working. I was told its a [P…" at bounding box center [393, 125] width 279 height 19
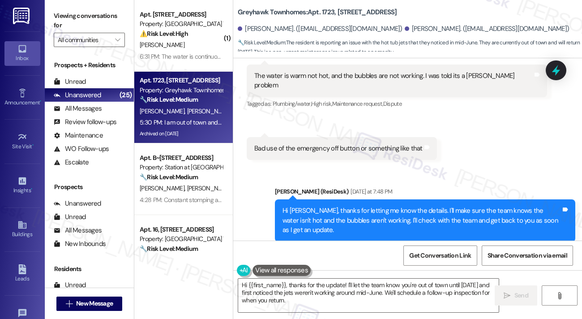
click at [313, 144] on div "Bad use of the emergency off button or something like that" at bounding box center [338, 148] width 168 height 9
click at [311, 144] on div "Bad use of the emergency off button or something like that" at bounding box center [338, 148] width 168 height 9
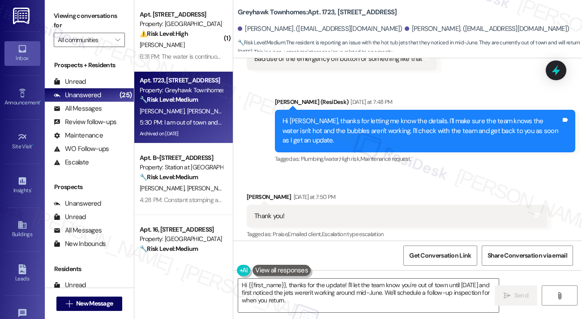
click at [331, 116] on div "Hi [PERSON_NAME], thanks for letting me know the details. I'll make sure the te…" at bounding box center [422, 130] width 279 height 29
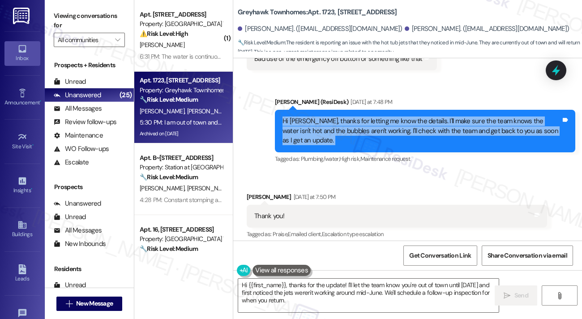
click at [331, 116] on div "Hi [PERSON_NAME], thanks for letting me know the details. I'll make sure the te…" at bounding box center [422, 130] width 279 height 29
click at [337, 116] on div "Hi [PERSON_NAME], thanks for letting me know the details. I'll make sure the te…" at bounding box center [422, 130] width 279 height 29
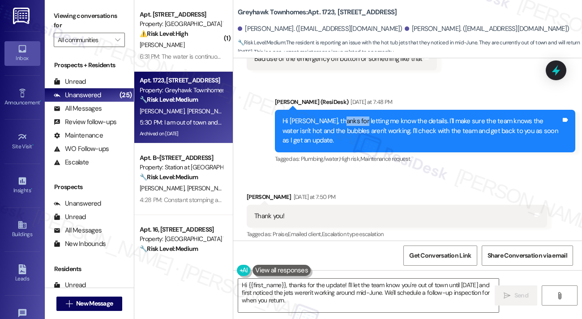
click at [337, 116] on div "Hi [PERSON_NAME], thanks for letting me know the details. I'll make sure the te…" at bounding box center [422, 130] width 279 height 29
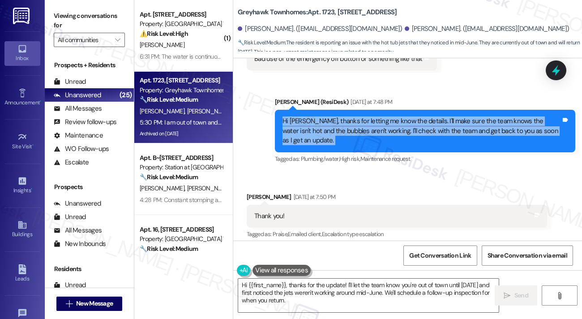
click at [337, 116] on div "Hi [PERSON_NAME], thanks for letting me know the details. I'll make sure the te…" at bounding box center [422, 130] width 279 height 29
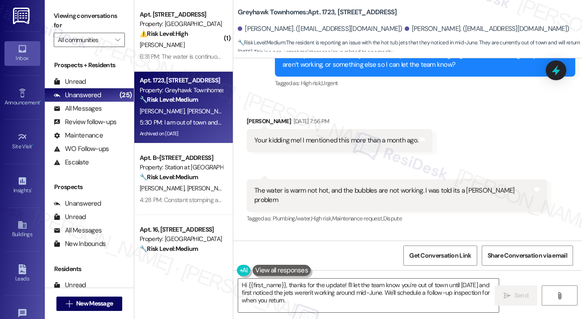
scroll to position [1545, 0]
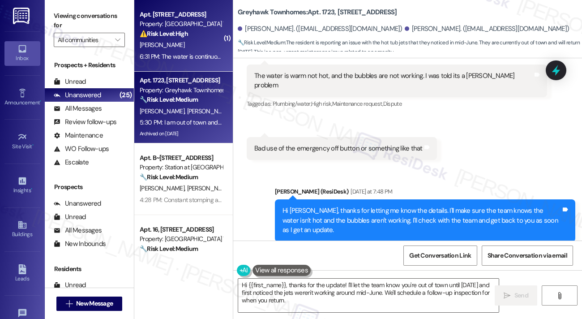
click at [195, 60] on div "6:31 PM: The water is continuously flowing. And no it wasn't fixed at all 6:31 …" at bounding box center [181, 56] width 85 height 11
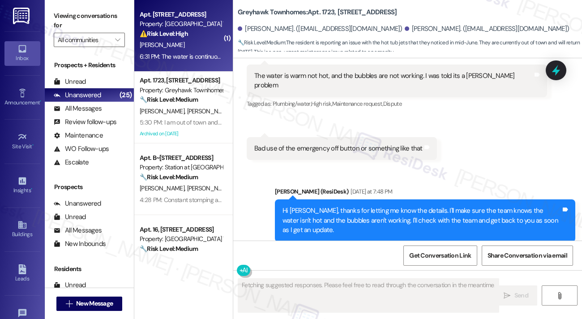
scroll to position [319, 0]
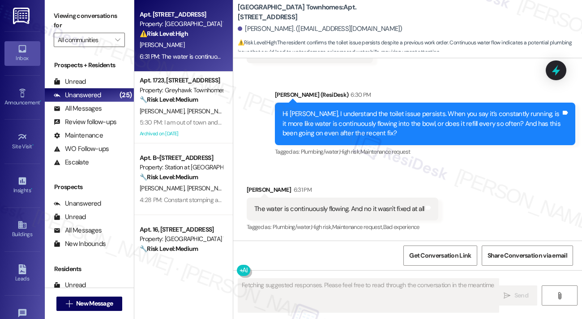
click at [355, 204] on div "The water is continuously flowing. And no it wasn't fixed at all" at bounding box center [339, 208] width 170 height 9
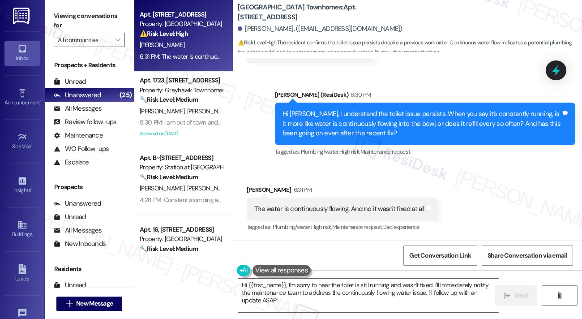
click at [320, 116] on div "Hi [PERSON_NAME], I understand the toilet issue persists. When you say it’s con…" at bounding box center [422, 123] width 279 height 29
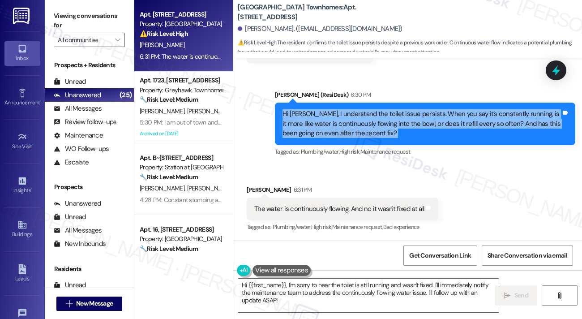
click at [320, 116] on div "Hi [PERSON_NAME], I understand the toilet issue persists. When you say it’s con…" at bounding box center [422, 123] width 279 height 29
click at [317, 291] on textarea "Hi {{first_name}}, I'm sorry to hear the toilet is still running and wasn't fix…" at bounding box center [368, 296] width 261 height 34
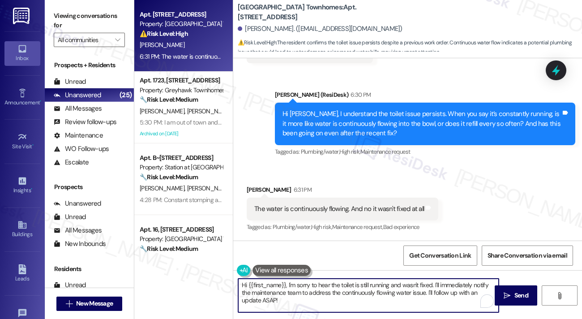
click at [317, 291] on textarea "Hi {{first_name}}, I'm sorry to hear the toilet is still running and wasn't fix…" at bounding box center [368, 296] width 261 height 34
click at [293, 193] on div "6:31 PM" at bounding box center [302, 189] width 20 height 9
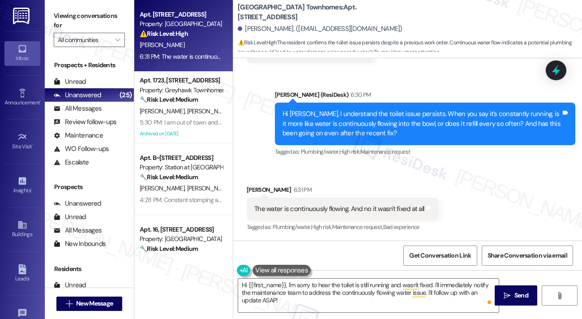
click at [303, 204] on div "The water is continuously flowing. And no it wasn't fixed at all" at bounding box center [339, 208] width 170 height 9
click at [304, 204] on div "The water is continuously flowing. And no it wasn't fixed at all" at bounding box center [339, 208] width 170 height 9
click at [315, 285] on textarea "Hi {{first_name}}, I'm sorry to hear the toilet is still running and wasn't fix…" at bounding box center [368, 296] width 261 height 34
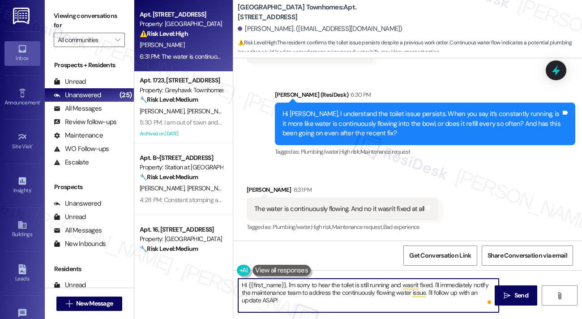
click at [315, 285] on textarea "Hi {{first_name}}, I'm sorry to hear the toilet is still running and wasn't fix…" at bounding box center [368, 296] width 261 height 34
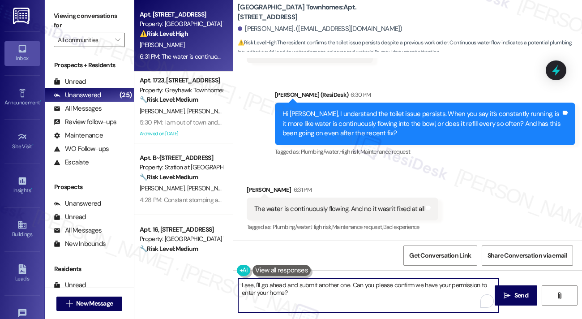
click at [342, 286] on textarea "I see, I'll go ahead and submit another one. Can you please confirm we have you…" at bounding box center [368, 296] width 261 height 34
click at [361, 299] on textarea "I see, I'll go ahead and submit another work order. Can you please confirm we h…" at bounding box center [368, 296] width 261 height 34
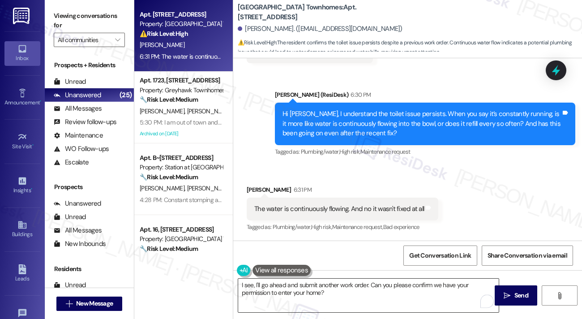
click at [354, 290] on textarea "I see, I'll go ahead and submit another work order. Can you please confirm we h…" at bounding box center [368, 296] width 261 height 34
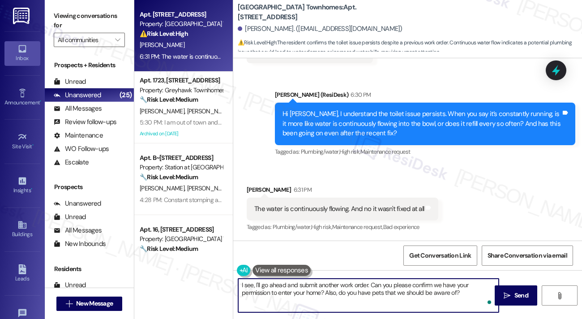
click at [317, 285] on textarea "I see, I'll go ahead and submit another work order. Can you please confirm we h…" at bounding box center [368, 296] width 261 height 34
click at [335, 292] on textarea "I see, I'll go ahead and submit another work order. Can you please confirm we h…" at bounding box center [368, 296] width 261 height 34
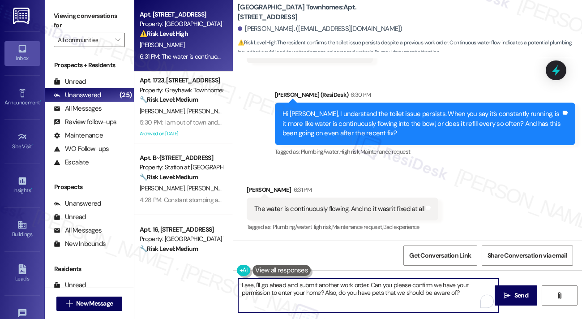
drag, startPoint x: 335, startPoint y: 292, endPoint x: 374, endPoint y: 283, distance: 39.6
click at [335, 292] on textarea "I see, I'll go ahead and submit another work order. Can you please confirm we h…" at bounding box center [368, 296] width 261 height 34
type textarea "I see, I'll go ahead and submit another work order. Can you please confirm we h…"
click at [520, 297] on span "Send" at bounding box center [522, 295] width 14 height 9
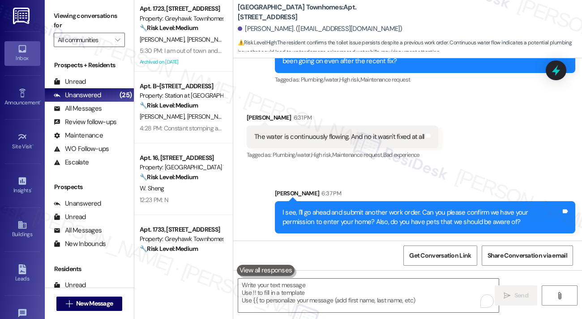
scroll to position [453, 0]
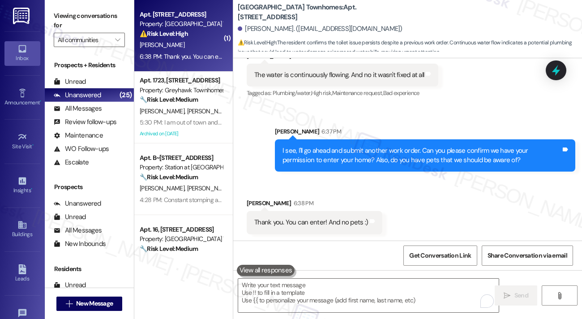
click at [70, 17] on label "Viewing conversations for" at bounding box center [89, 21] width 71 height 24
drag, startPoint x: 376, startPoint y: 168, endPoint x: 381, endPoint y: 166, distance: 5.2
click at [376, 168] on div "I see, I'll go ahead and submit another work order. Can you please confirm we h…" at bounding box center [425, 155] width 301 height 33
click at [382, 166] on div "I see, I'll go ahead and submit another work order. Can you please confirm we h…" at bounding box center [425, 155] width 301 height 33
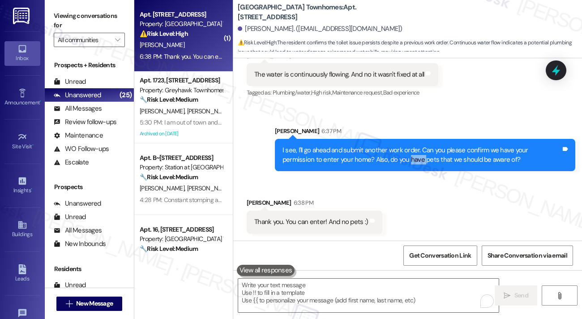
click at [382, 165] on div "I see, I'll go ahead and submit another work order. Can you please confirm we h…" at bounding box center [425, 155] width 301 height 33
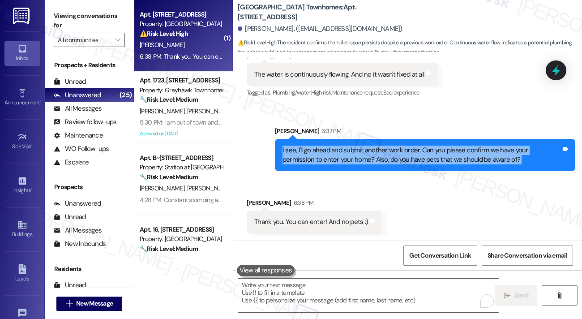
click at [382, 165] on div "I see, I'll go ahead and submit another work order. Can you please confirm we h…" at bounding box center [425, 155] width 301 height 33
click at [424, 154] on div "I see, I'll go ahead and submit another work order. Can you please confirm we h…" at bounding box center [422, 155] width 279 height 19
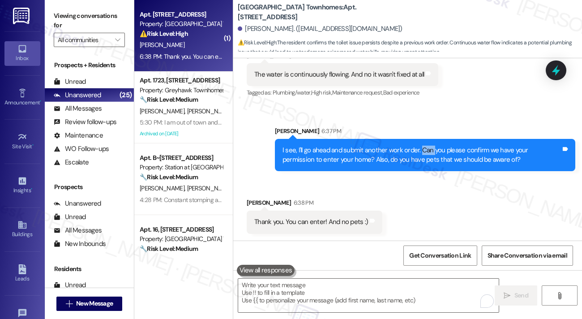
click at [424, 154] on div "I see, I'll go ahead and submit another work order. Can you please confirm we h…" at bounding box center [422, 155] width 279 height 19
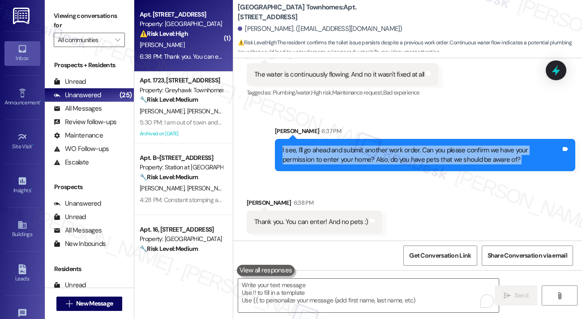
click at [424, 154] on div "I see, I'll go ahead and submit another work order. Can you please confirm we h…" at bounding box center [422, 155] width 279 height 19
click at [438, 148] on div "I see, I'll go ahead and submit another work order. Can you please confirm we h…" at bounding box center [422, 155] width 279 height 19
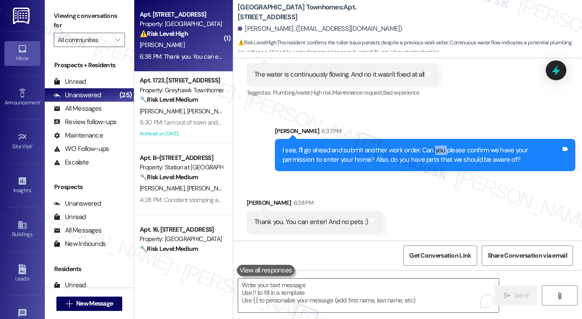
click at [438, 148] on div "I see, I'll go ahead and submit another work order. Can you please confirm we h…" at bounding box center [422, 155] width 279 height 19
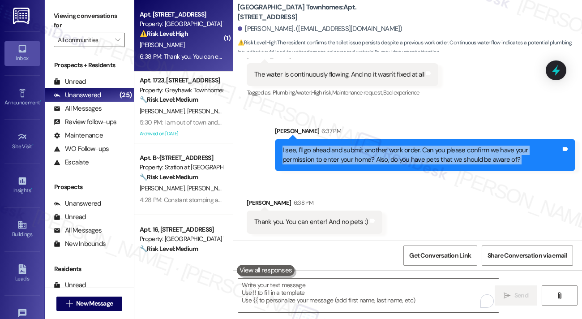
click at [438, 148] on div "I see, I'll go ahead and submit another work order. Can you please confirm we h…" at bounding box center [422, 155] width 279 height 19
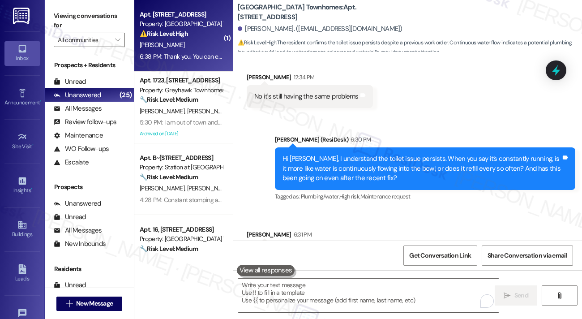
scroll to position [185, 0]
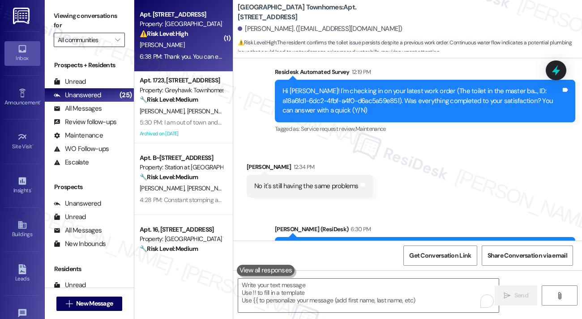
click at [82, 44] on input "All communities" at bounding box center [84, 40] width 53 height 14
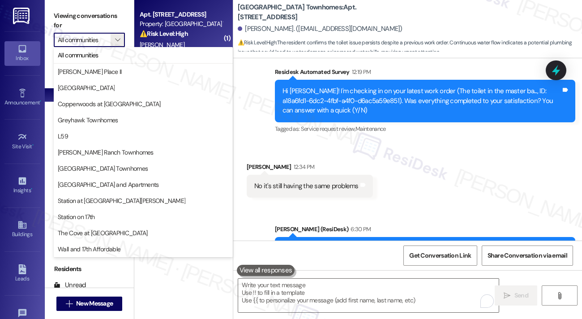
click at [285, 44] on span "⚠️ Risk Level: High : The resident confirms the toilet issue persists despite a…" at bounding box center [410, 47] width 345 height 19
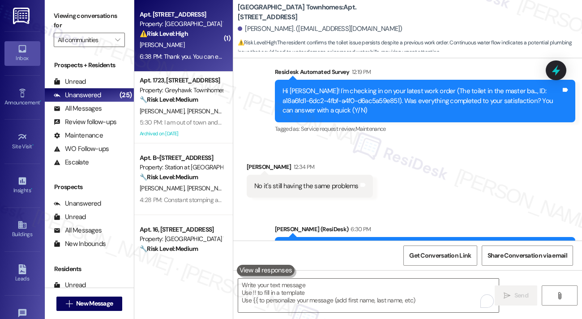
click at [79, 24] on label "Viewing conversations for" at bounding box center [89, 21] width 71 height 24
click at [349, 16] on b "[GEOGRAPHIC_DATA] Townhomes: Apt. [STREET_ADDRESS]" at bounding box center [327, 12] width 179 height 19
copy b "55"
click at [59, 9] on label "Viewing conversations for" at bounding box center [89, 21] width 71 height 24
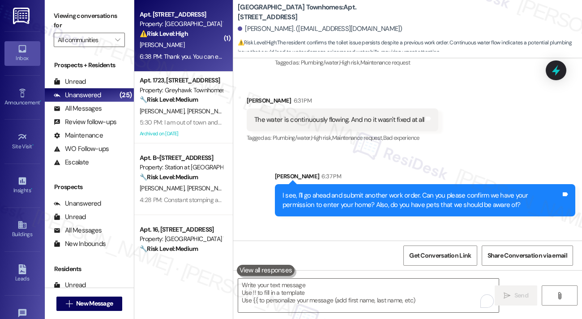
scroll to position [409, 0]
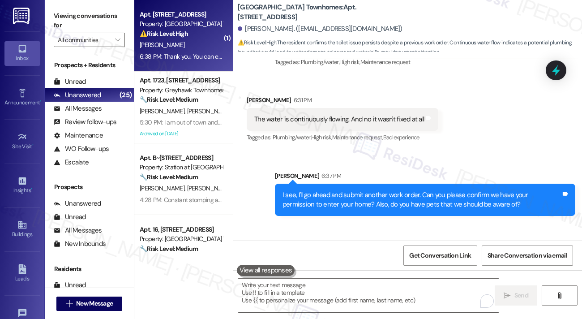
click at [258, 122] on div "The water is continuously flowing. And no it wasn't fixed at all" at bounding box center [339, 119] width 170 height 9
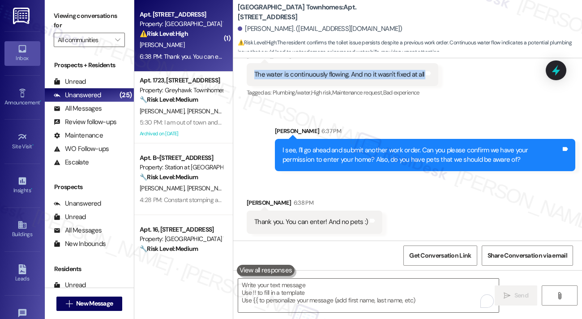
scroll to position [365, 0]
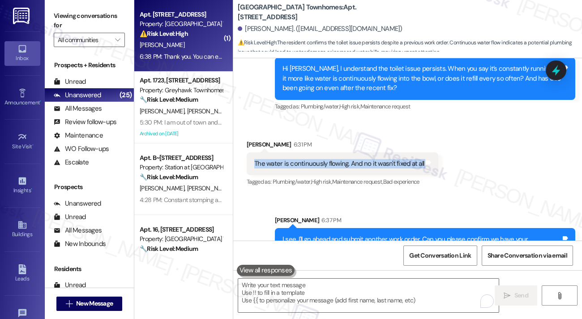
click at [285, 165] on div "The water is continuously flowing. And no it wasn't fixed at all" at bounding box center [339, 163] width 170 height 9
drag, startPoint x: 255, startPoint y: 163, endPoint x: 345, endPoint y: 162, distance: 90.1
click at [345, 162] on div "The water is continuously flowing. And no it wasn't fixed at all" at bounding box center [339, 163] width 170 height 9
copy div "The water is continuously flowing"
click at [79, 21] on label "Viewing conversations for" at bounding box center [89, 21] width 71 height 24
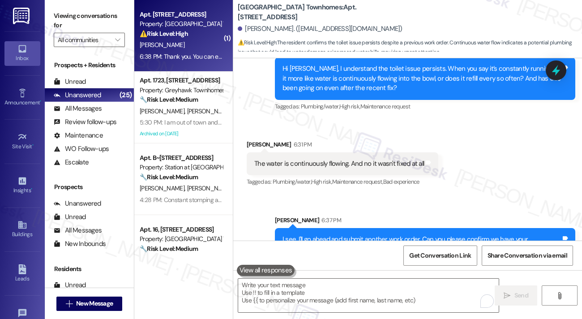
click at [72, 19] on label "Viewing conversations for" at bounding box center [89, 21] width 71 height 24
click at [84, 15] on label "Viewing conversations for" at bounding box center [89, 21] width 71 height 24
click at [370, 168] on div "The water is continuously flowing. And no it wasn't fixed at all" at bounding box center [339, 163] width 170 height 9
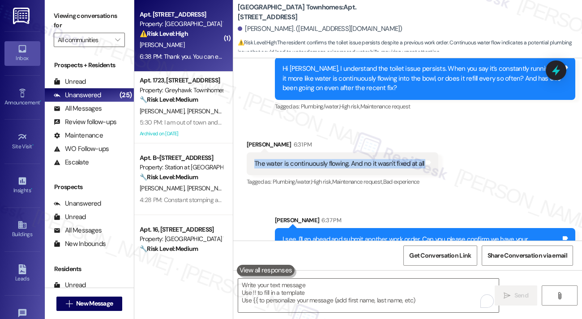
click at [370, 168] on div "The water is continuously flowing. And no it wasn't fixed at all" at bounding box center [339, 163] width 170 height 9
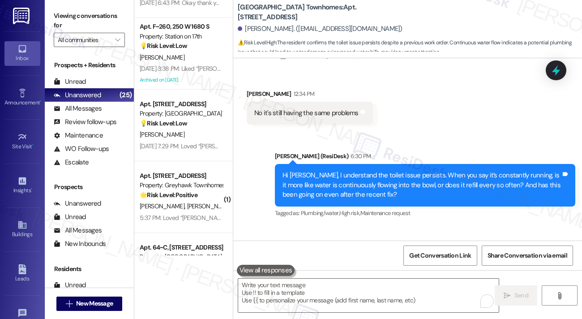
scroll to position [141, 0]
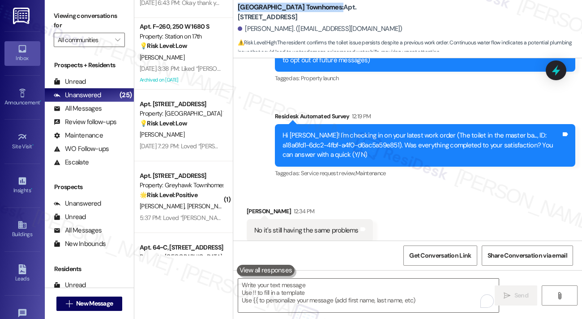
drag, startPoint x: 237, startPoint y: 13, endPoint x: 329, endPoint y: 11, distance: 92.3
click at [329, 11] on div "[GEOGRAPHIC_DATA] Townhomes: Apt. 55, [STREET_ADDRESS] [PERSON_NAME]. ([EMAIL_A…" at bounding box center [407, 26] width 349 height 49
copy b "[GEOGRAPHIC_DATA] Townhomes"
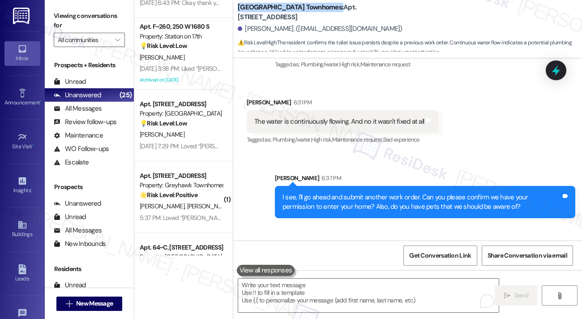
scroll to position [454, 0]
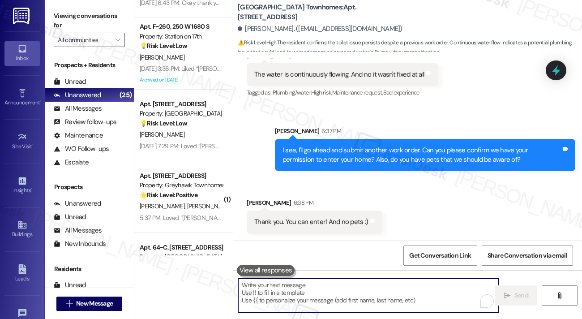
click at [323, 285] on textarea "To enrich screen reader interactions, please activate Accessibility in Grammarl…" at bounding box center [368, 296] width 261 height 34
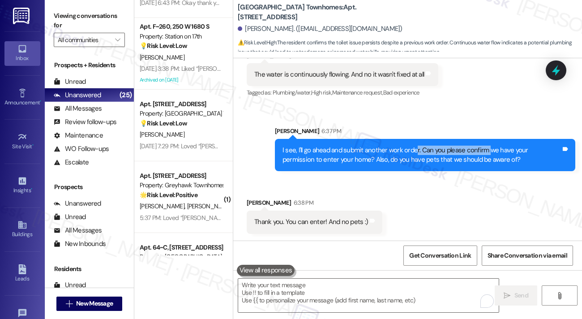
drag, startPoint x: 413, startPoint y: 145, endPoint x: 487, endPoint y: 154, distance: 74.4
click at [487, 154] on div "I see, I'll go ahead and submit another work order. Can you please confirm we h…" at bounding box center [422, 155] width 279 height 19
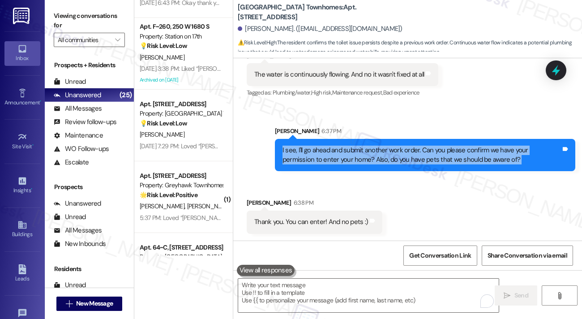
click at [487, 154] on div "I see, I'll go ahead and submit another work order. Can you please confirm we h…" at bounding box center [422, 155] width 279 height 19
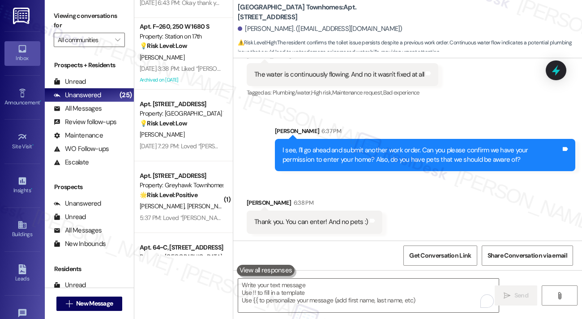
click at [64, 11] on label "Viewing conversations for" at bounding box center [89, 21] width 71 height 24
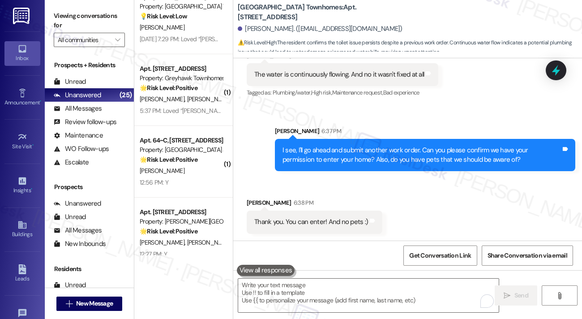
scroll to position [762, 0]
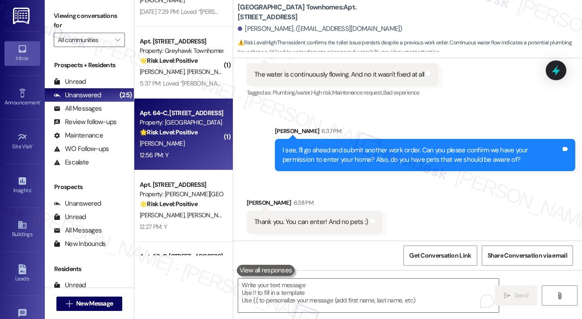
click at [186, 130] on strong "🌟 Risk Level: Positive" at bounding box center [169, 132] width 58 height 8
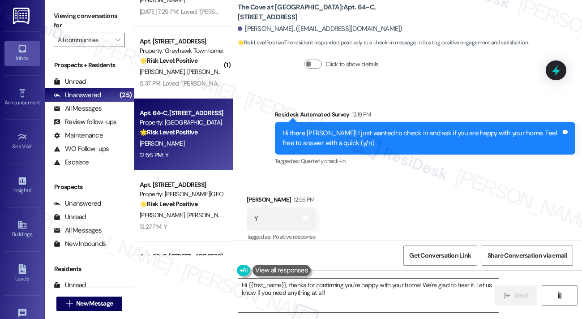
scroll to position [235, 0]
click at [367, 129] on div "Hi there [PERSON_NAME]! I just wanted to check in and ask if you are happy with…" at bounding box center [422, 138] width 279 height 19
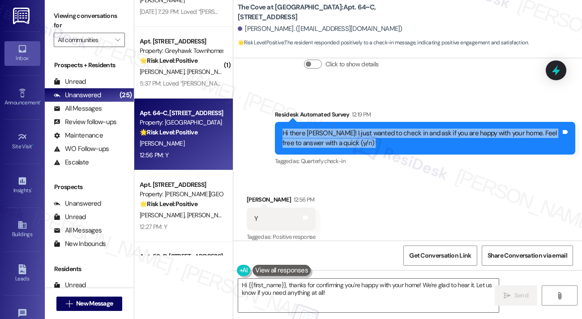
click at [367, 129] on div "Hi there [PERSON_NAME]! I just wanted to check in and ask if you are happy with…" at bounding box center [422, 138] width 279 height 19
click at [390, 297] on textarea "Hi {{first_name}}, thanks for confirming you're happy with your home! We're gla…" at bounding box center [368, 296] width 261 height 34
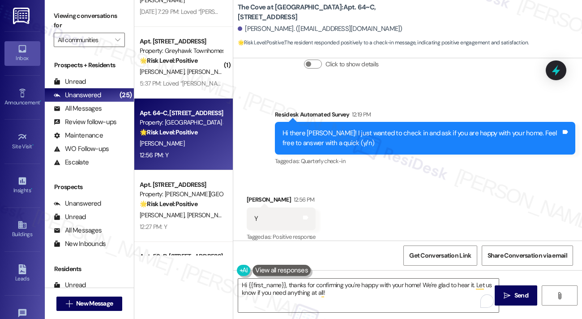
click at [56, 10] on label "Viewing conversations for" at bounding box center [89, 21] width 71 height 24
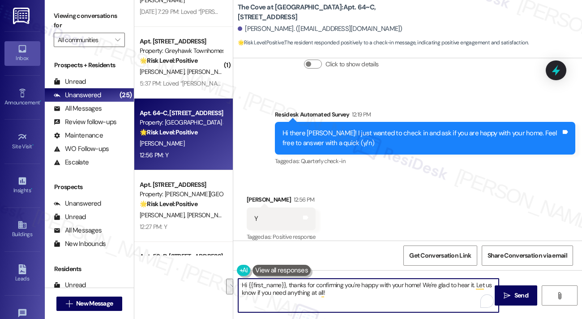
drag, startPoint x: 367, startPoint y: 291, endPoint x: 427, endPoint y: 281, distance: 60.0
click at [427, 281] on textarea "Hi {{first_name}}, thanks for confirming you're happy with your home! We're gla…" at bounding box center [368, 296] width 261 height 34
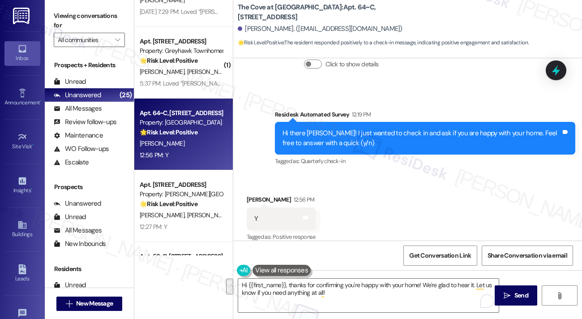
click at [81, 12] on label "Viewing conversations for" at bounding box center [89, 21] width 71 height 24
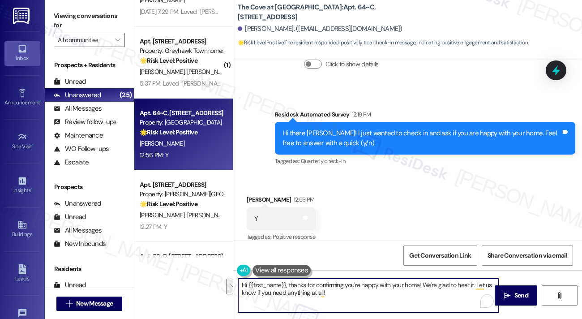
drag, startPoint x: 368, startPoint y: 293, endPoint x: 424, endPoint y: 285, distance: 56.1
click at [424, 285] on textarea "Hi {{first_name}}, thanks for confirming you're happy with your home! We're gla…" at bounding box center [368, 296] width 261 height 34
paste textarea "That’s awesome to hear, [PERSON_NAME]! Thank you! If you don’t mind, would you …"
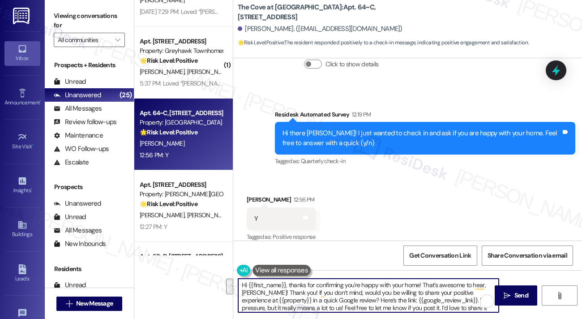
scroll to position [7, 0]
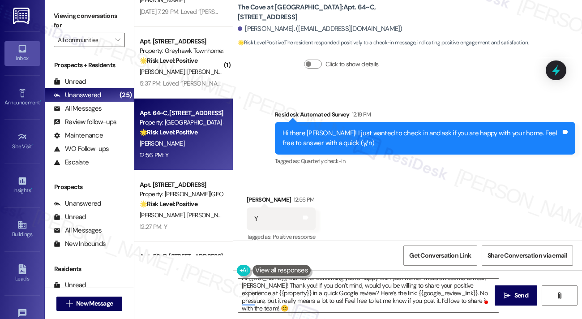
click at [87, 25] on label "Viewing conversations for" at bounding box center [89, 21] width 71 height 24
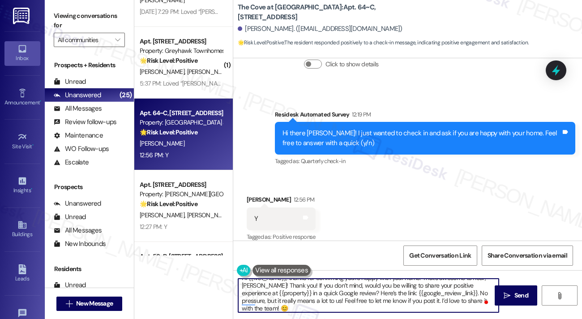
click at [309, 306] on textarea "Hi {{first_name}}, thanks for confirming you're happy with your home! That’s aw…" at bounding box center [368, 296] width 261 height 34
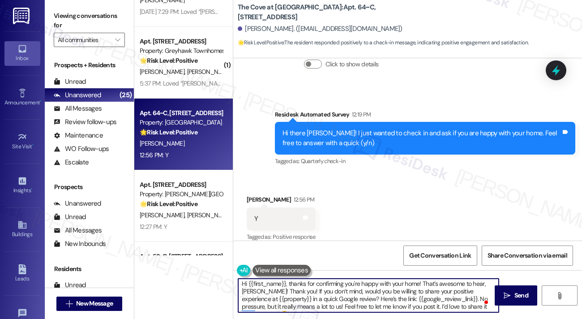
scroll to position [0, 0]
drag, startPoint x: 289, startPoint y: 293, endPoint x: 423, endPoint y: 273, distance: 135.9
click at [423, 273] on div "Hi {{first_name}}, thanks for confirming you're happy with your home! That’s aw…" at bounding box center [407, 303] width 349 height 67
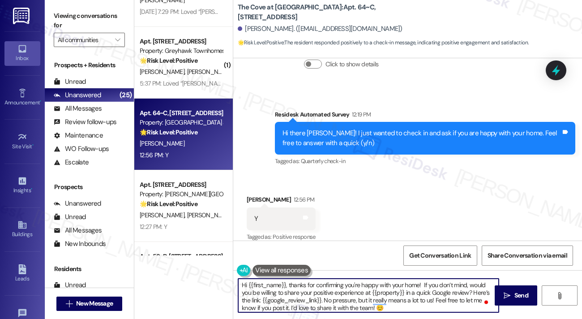
click at [416, 306] on textarea "Hi {{first_name}}, thanks for confirming you're happy with your home! If you do…" at bounding box center [368, 296] width 261 height 34
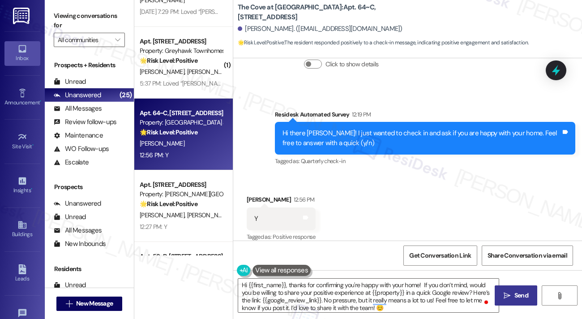
click at [517, 302] on button " Send" at bounding box center [516, 295] width 43 height 20
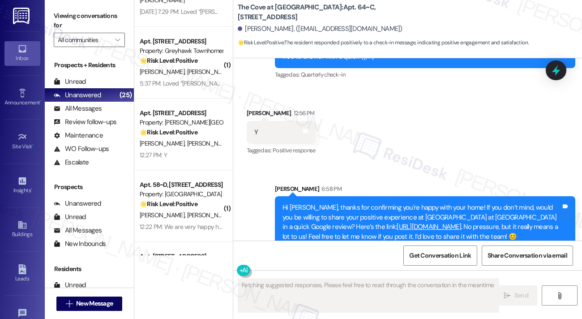
scroll to position [326, 0]
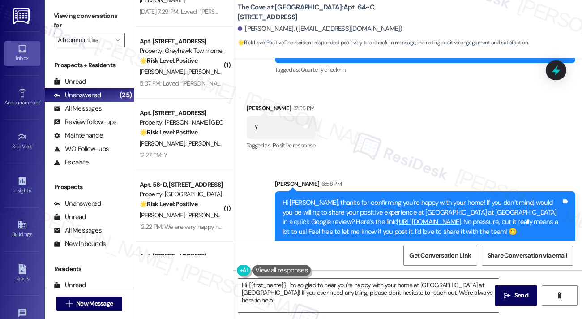
type textarea "Hi {{first_name}}! I'm so glad to hear you're happy with your home at [GEOGRAPH…"
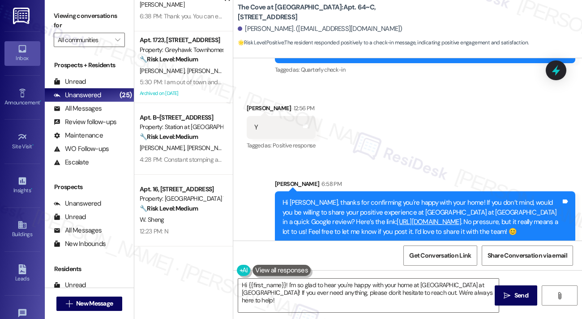
scroll to position [0, 0]
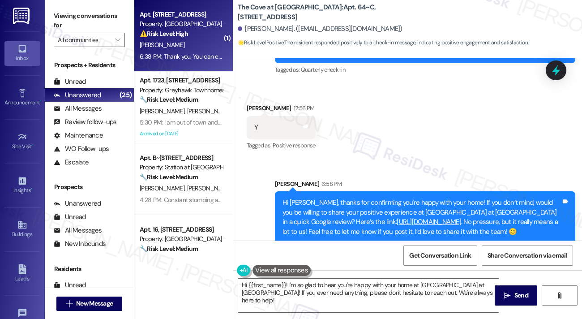
click at [193, 60] on div "6:38 PM: Thank you. You can enter! And no pets :) 6:38 PM: Thank you. You can e…" at bounding box center [204, 56] width 129 height 8
type textarea "Fetching suggested responses. Please feel free to read through the conversation…"
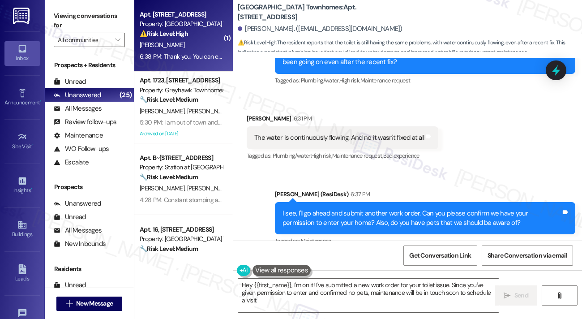
scroll to position [467, 0]
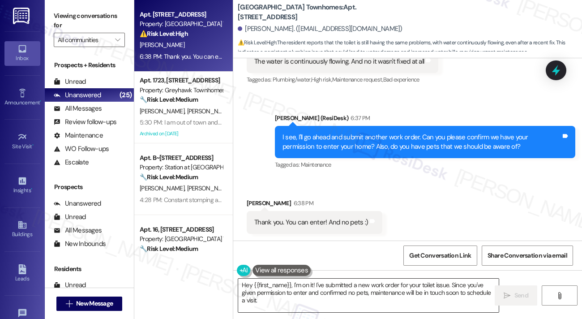
click at [315, 287] on textarea "Hey {{first_name}}, I'm on it! I've submitted a new work order for your toilet …" at bounding box center [368, 296] width 261 height 34
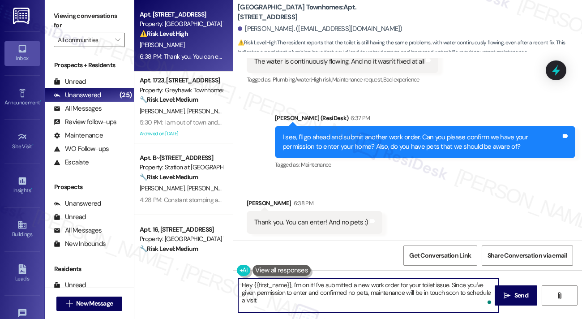
click at [315, 287] on textarea "Hey {{first_name}}, I'm on it! I've submitted a new work order for your toilet …" at bounding box center [368, 296] width 261 height 34
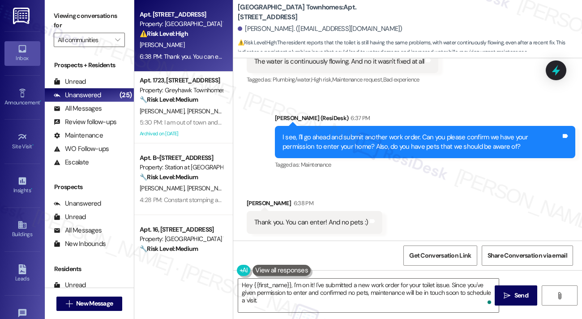
click at [451, 222] on div "Received via SMS [PERSON_NAME] 6:38 PM Thank you. You can enter! And no pets :)…" at bounding box center [407, 209] width 349 height 62
click at [337, 297] on textarea "Hey {{first_name}}, I'm on it! I've submitted a new work order for your toilet …" at bounding box center [368, 296] width 261 height 34
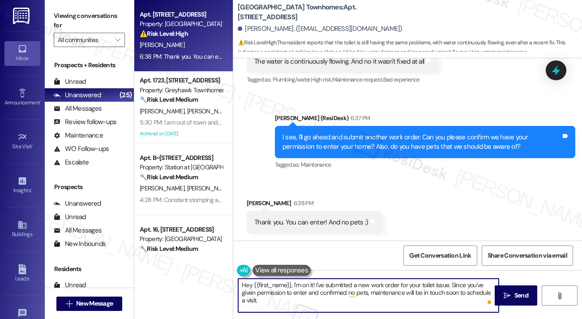
click at [337, 297] on textarea "Hey {{first_name}}, I'm on it! I've submitted a new work order for your toilet …" at bounding box center [368, 296] width 261 height 34
drag, startPoint x: 354, startPoint y: 286, endPoint x: 358, endPoint y: 285, distance: 4.7
click at [354, 286] on textarea "Thanks for confirming! I've gone ahead and submitted the request! If anything e…" at bounding box center [368, 296] width 261 height 34
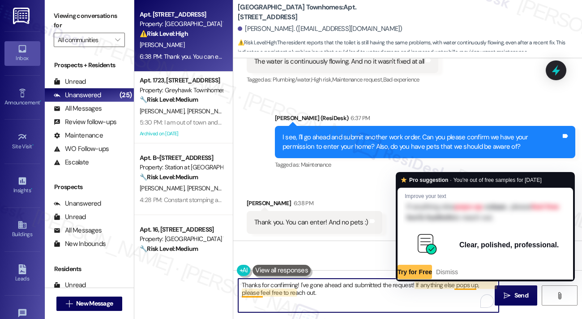
click at [448, 296] on textarea "Thanks for confirming! I've gone ahead and submitted the request! If anything e…" at bounding box center [368, 296] width 261 height 34
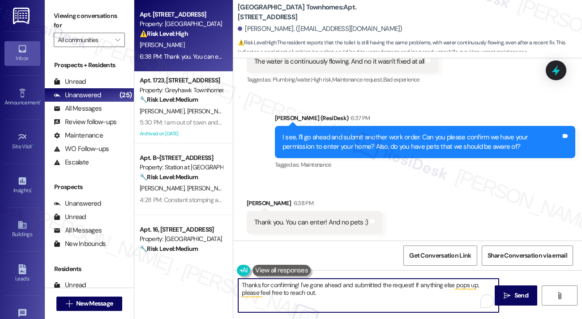
click at [323, 300] on textarea "Thanks for confirming! I've gone ahead and submitted the request! If anything e…" at bounding box center [368, 296] width 261 height 34
drag, startPoint x: 323, startPoint y: 299, endPoint x: 271, endPoint y: 297, distance: 52.4
click at [271, 297] on textarea "Thanks for confirming! I've gone ahead and submitted the request! If anything e…" at bounding box center [368, 296] width 261 height 34
type textarea "Thanks for confirming! I've gone ahead and submitted the request! If anything e…"
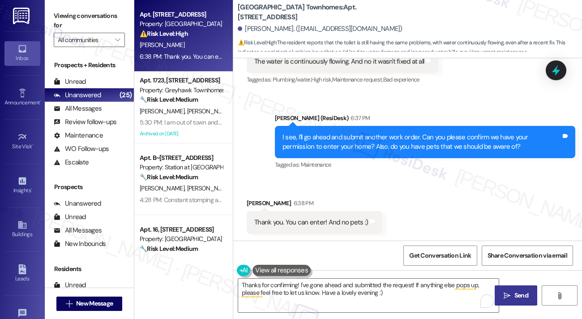
click at [506, 301] on button " Send" at bounding box center [516, 295] width 43 height 20
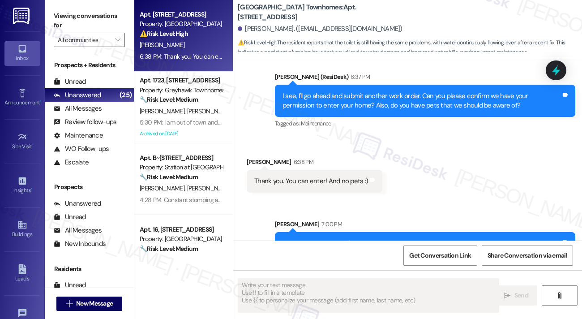
scroll to position [539, 0]
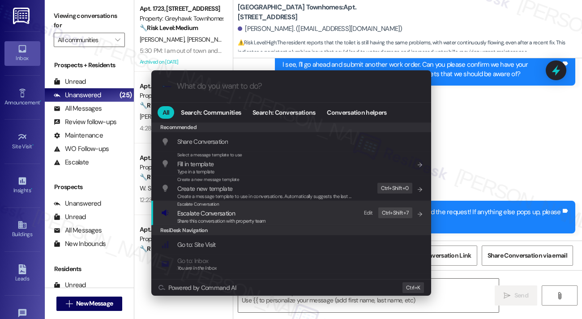
click at [349, 209] on div "Escalate Conversation Escalate Conversation Share this conversation with proper…" at bounding box center [292, 213] width 262 height 24
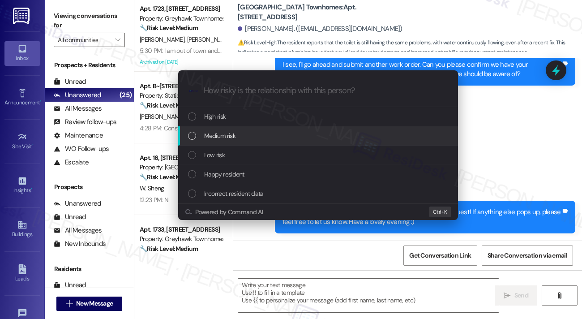
click at [235, 141] on div "Medium risk" at bounding box center [318, 135] width 280 height 19
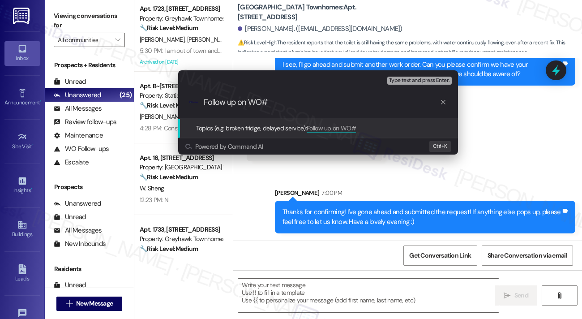
paste input "2275"
drag, startPoint x: 248, startPoint y: 102, endPoint x: 171, endPoint y: 89, distance: 77.7
click at [171, 89] on div "Escalate Conversation Medium risk Topics (e.g. broken fridge, delayed service) …" at bounding box center [318, 112] width 302 height 102
click at [296, 101] on input "WO#2275 fil" at bounding box center [322, 102] width 236 height 9
type input "WO#2275 filed by Residesk - Toilet issue"
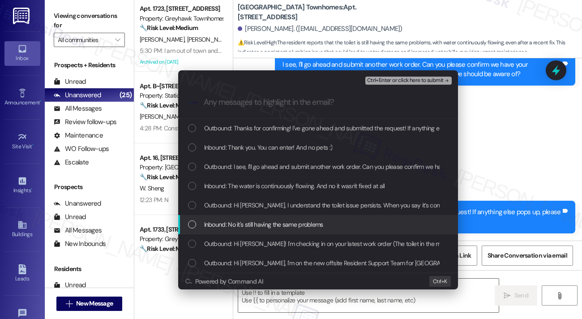
click at [289, 224] on span "Inbound: No it's still having the same problems" at bounding box center [263, 225] width 119 height 10
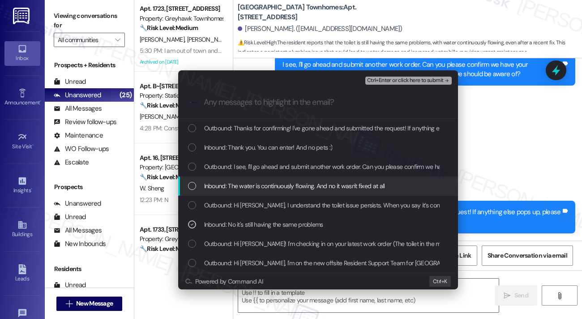
click at [283, 187] on span "Inbound: The water is continuously flowing. And no it wasn't fixed at all" at bounding box center [294, 186] width 181 height 10
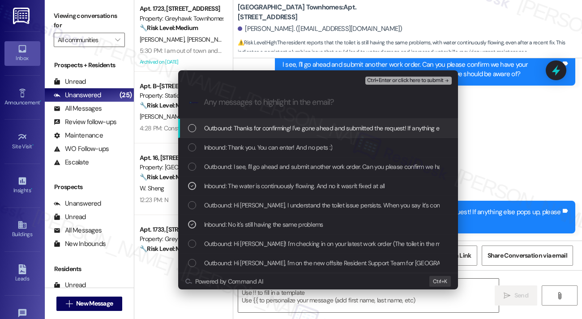
click at [406, 83] on span "Ctrl+Enter or click here to submit" at bounding box center [405, 81] width 77 height 6
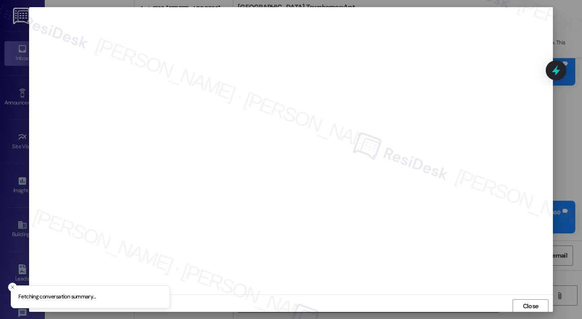
scroll to position [2, 0]
